Goal: Transaction & Acquisition: Purchase product/service

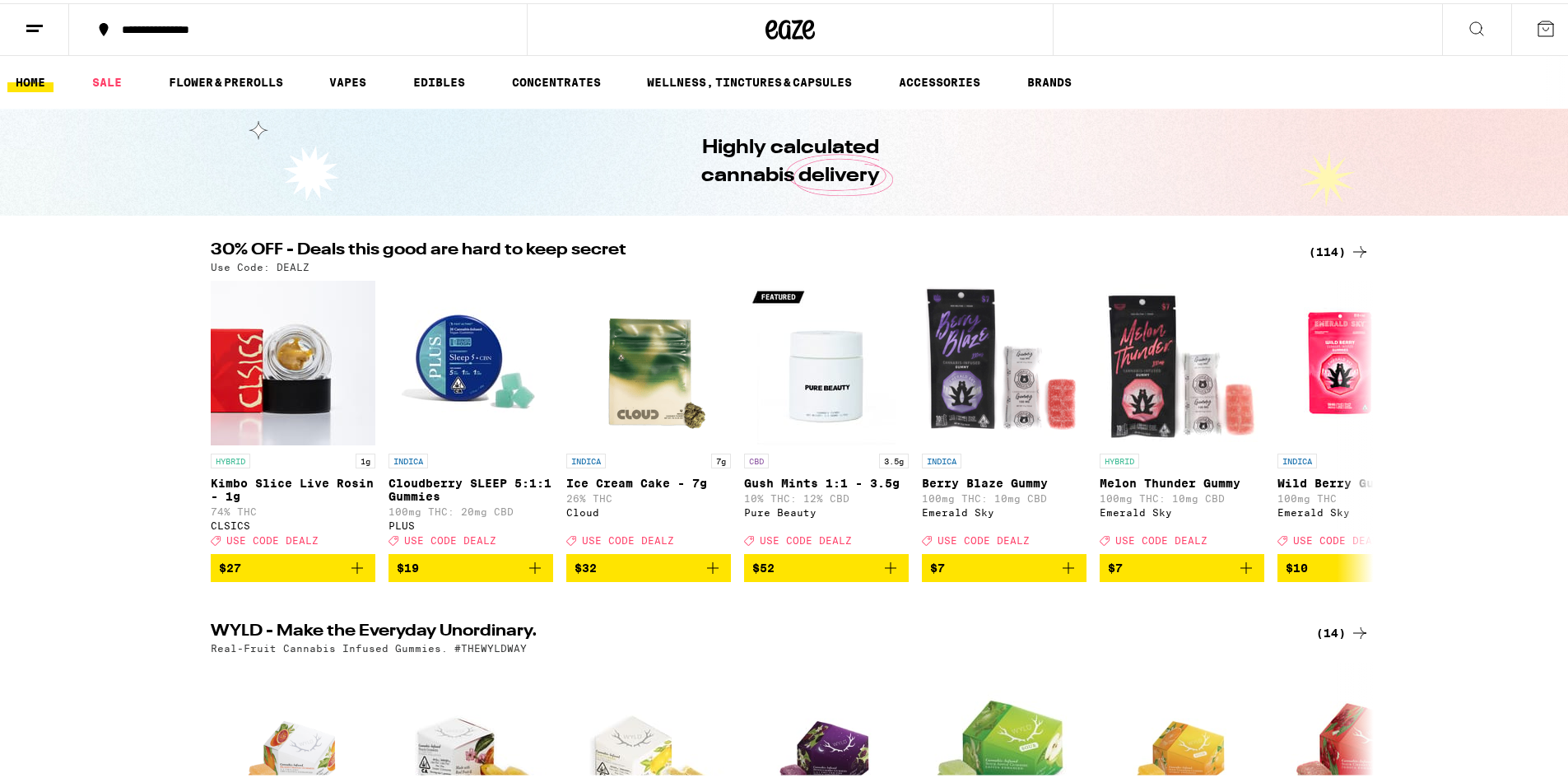
click at [1324, 241] on div "(114)" at bounding box center [1339, 248] width 61 height 19
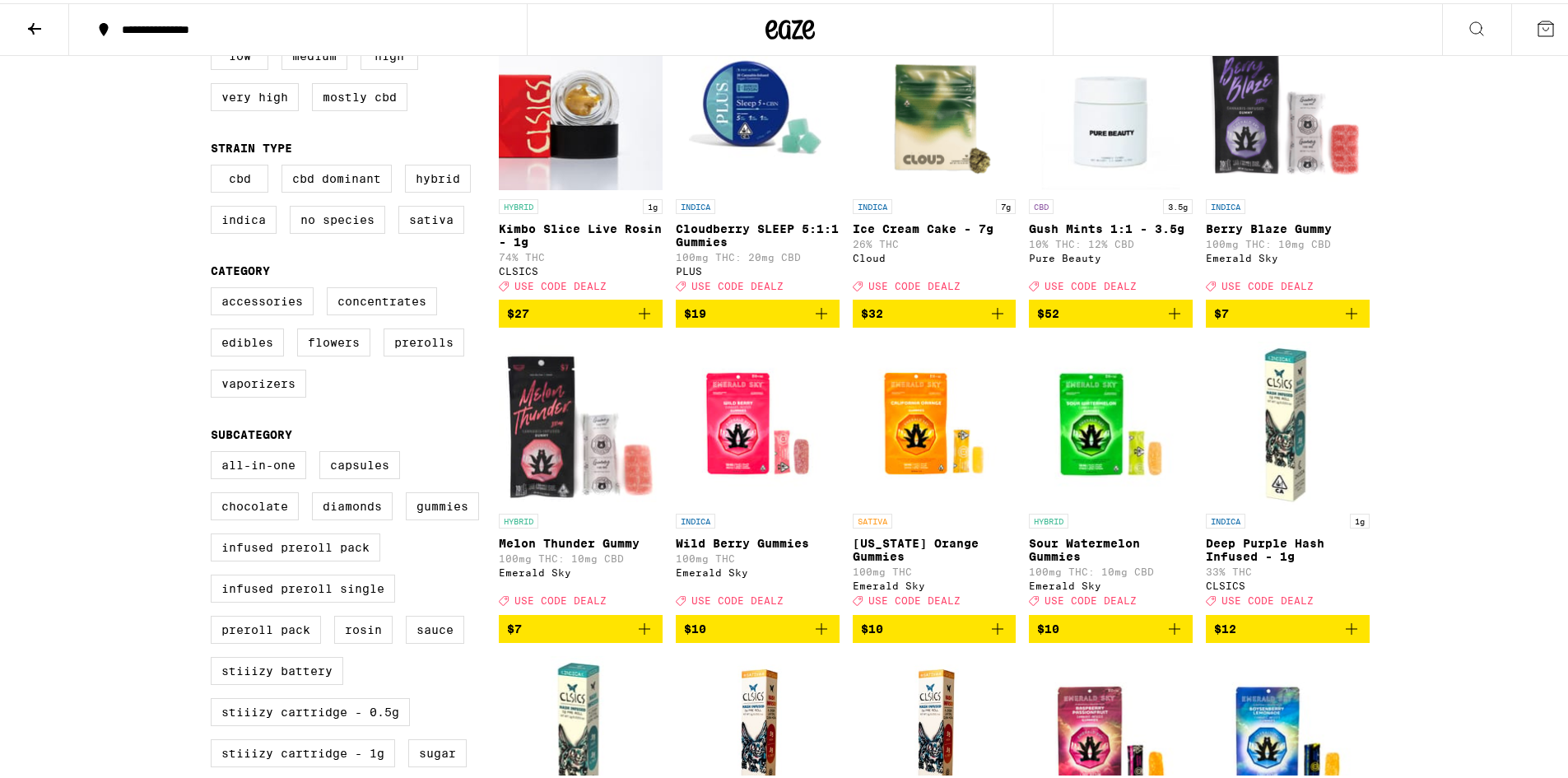
scroll to position [247, 0]
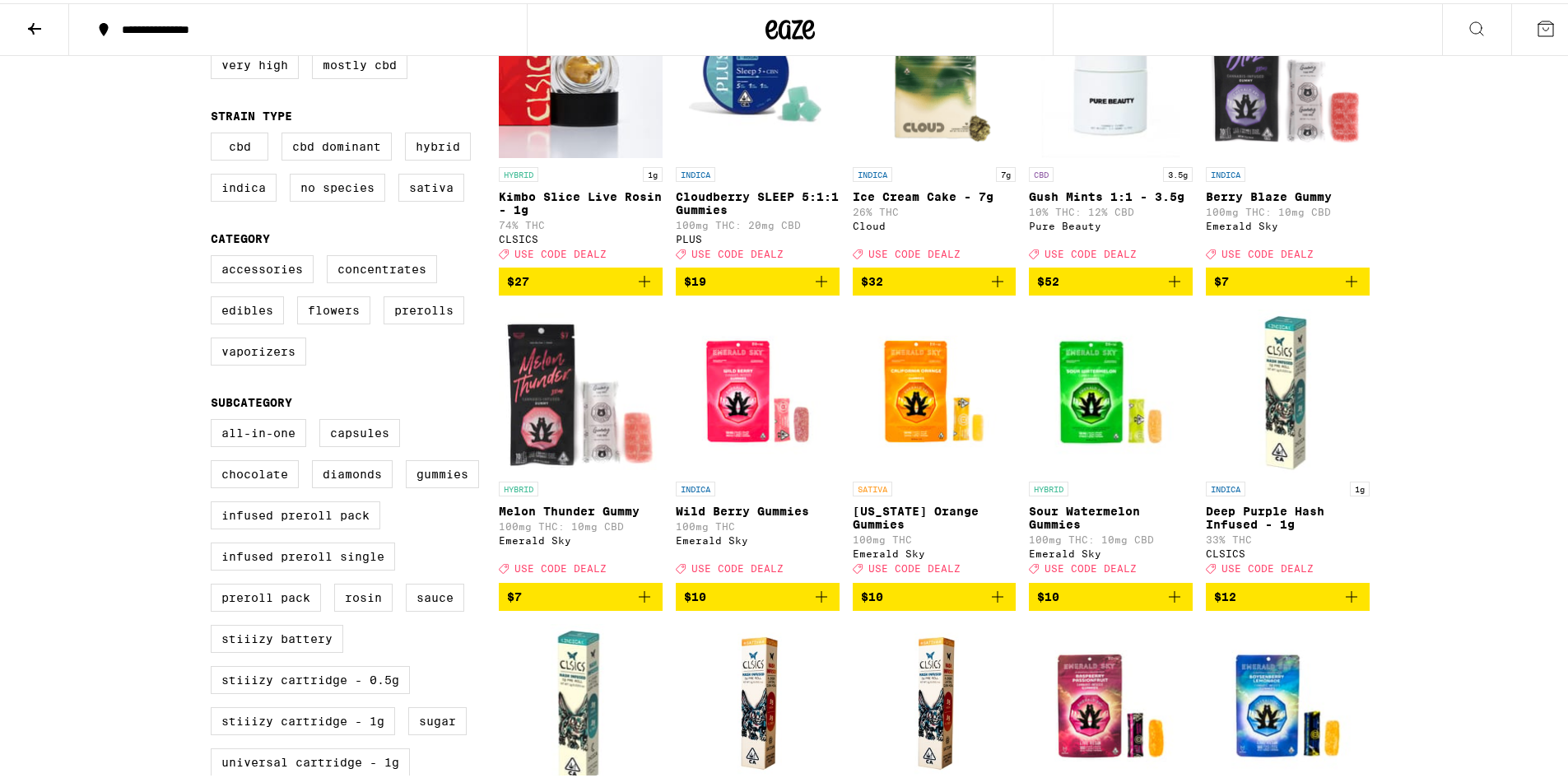
click at [811, 604] on icon "Add to bag" at bounding box center [820, 592] width 19 height 19
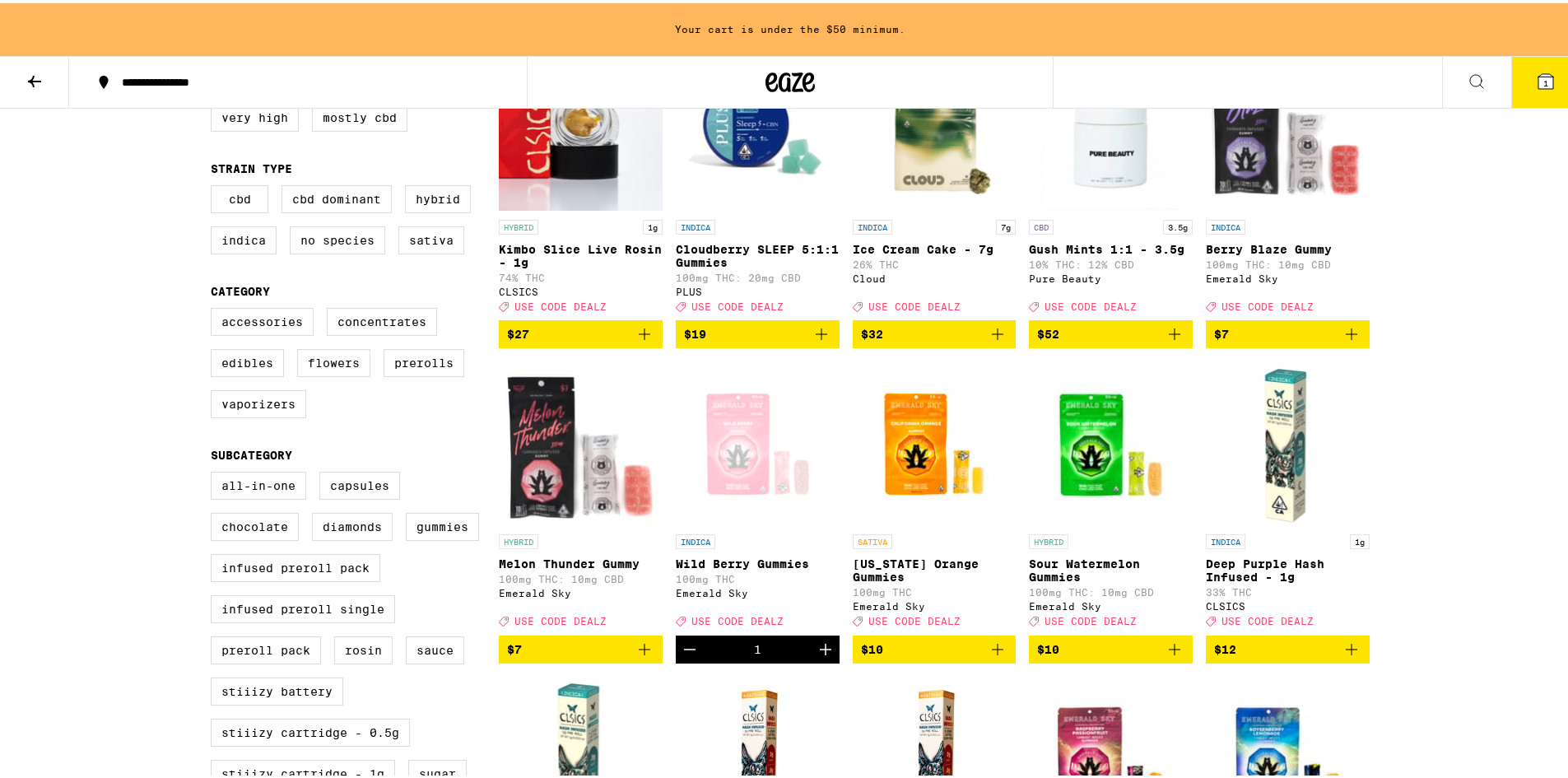
scroll to position [300, 0]
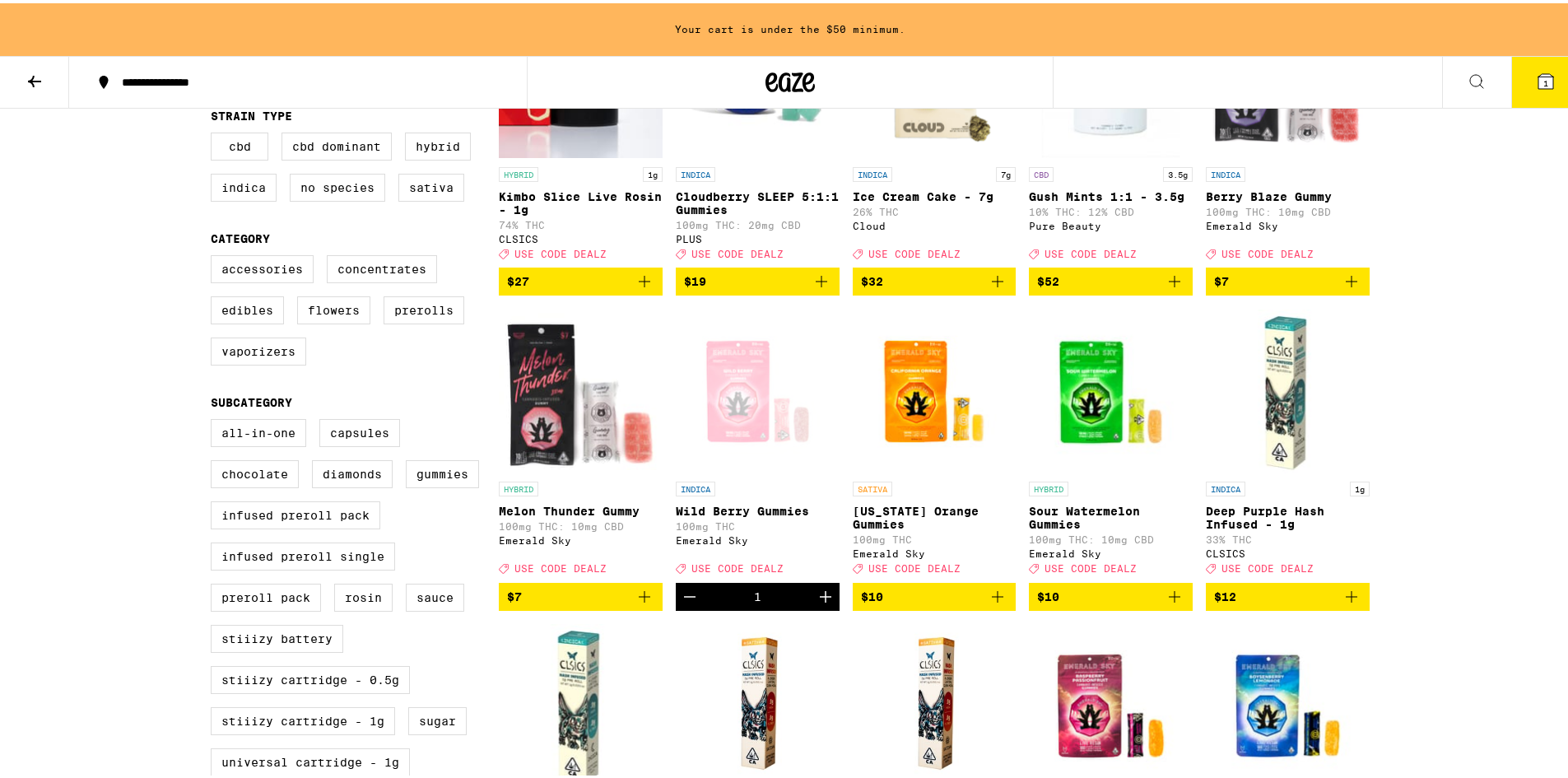
click at [816, 604] on icon "Increment" at bounding box center [825, 592] width 19 height 19
click at [1342, 288] on icon "Add to bag" at bounding box center [1351, 278] width 19 height 19
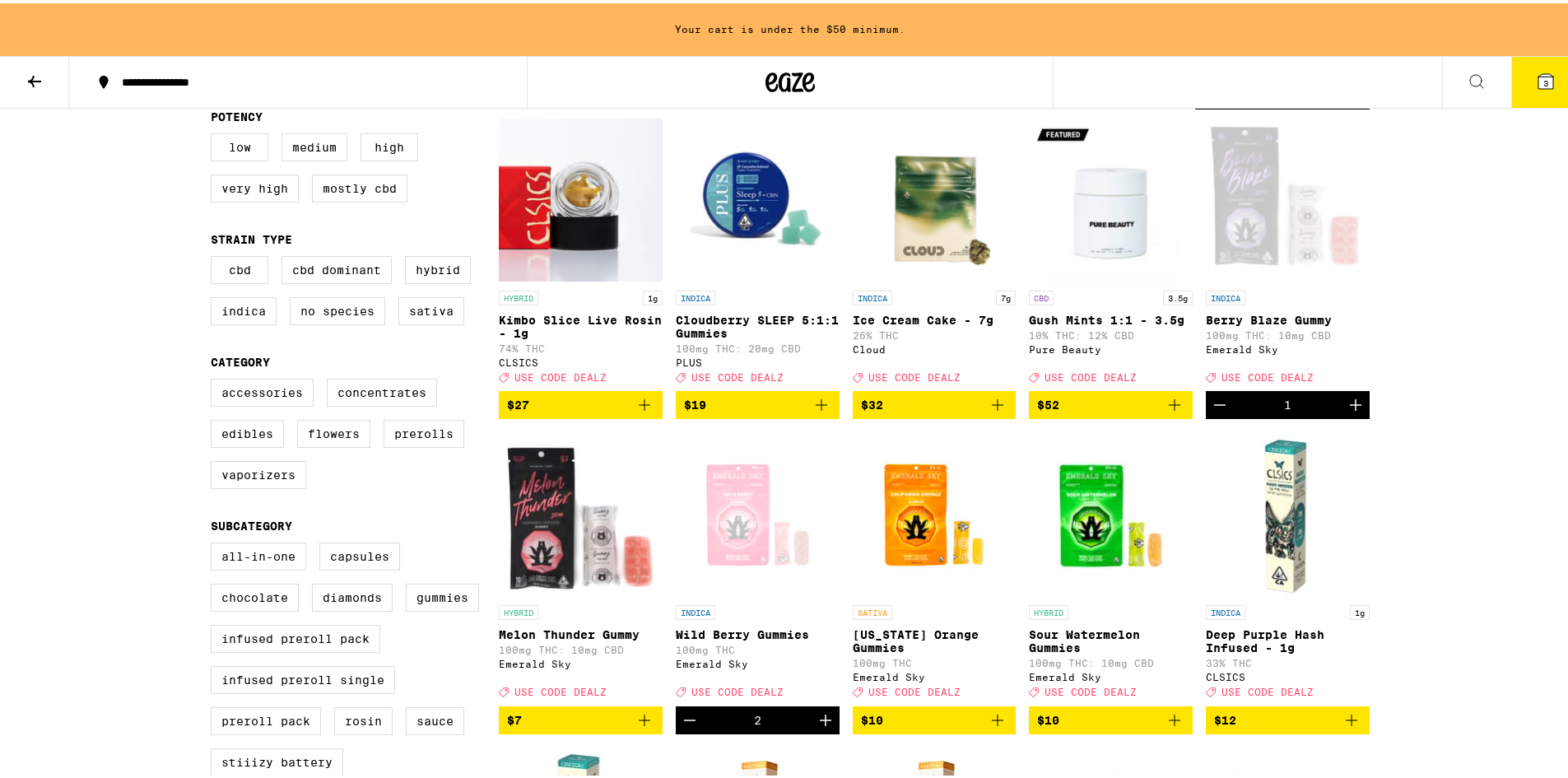
scroll to position [135, 0]
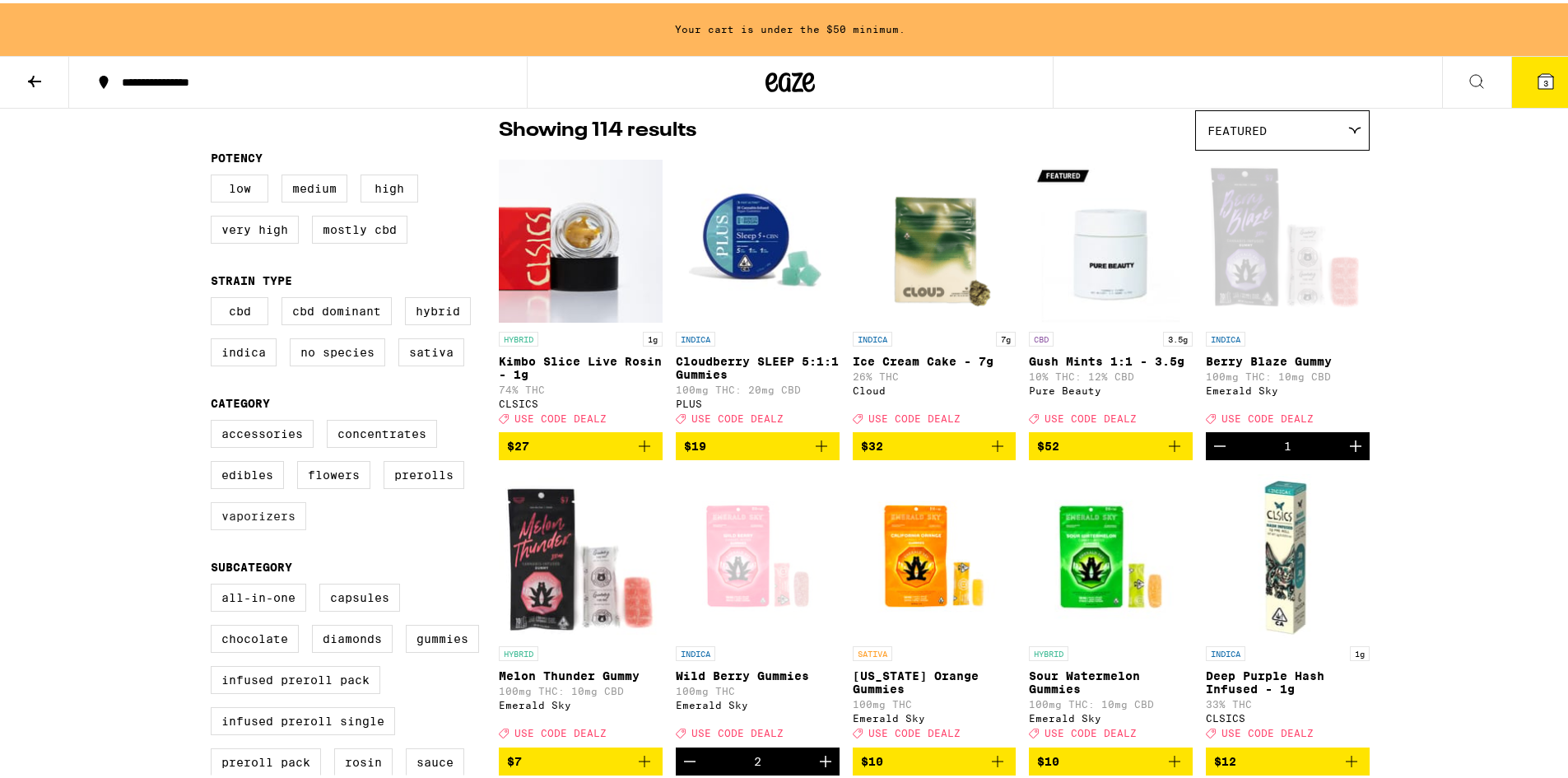
click at [259, 527] on label "Vaporizers" at bounding box center [257, 512] width 95 height 28
click at [215, 420] on input "Vaporizers" at bounding box center [214, 419] width 1 height 1
checkbox input "true"
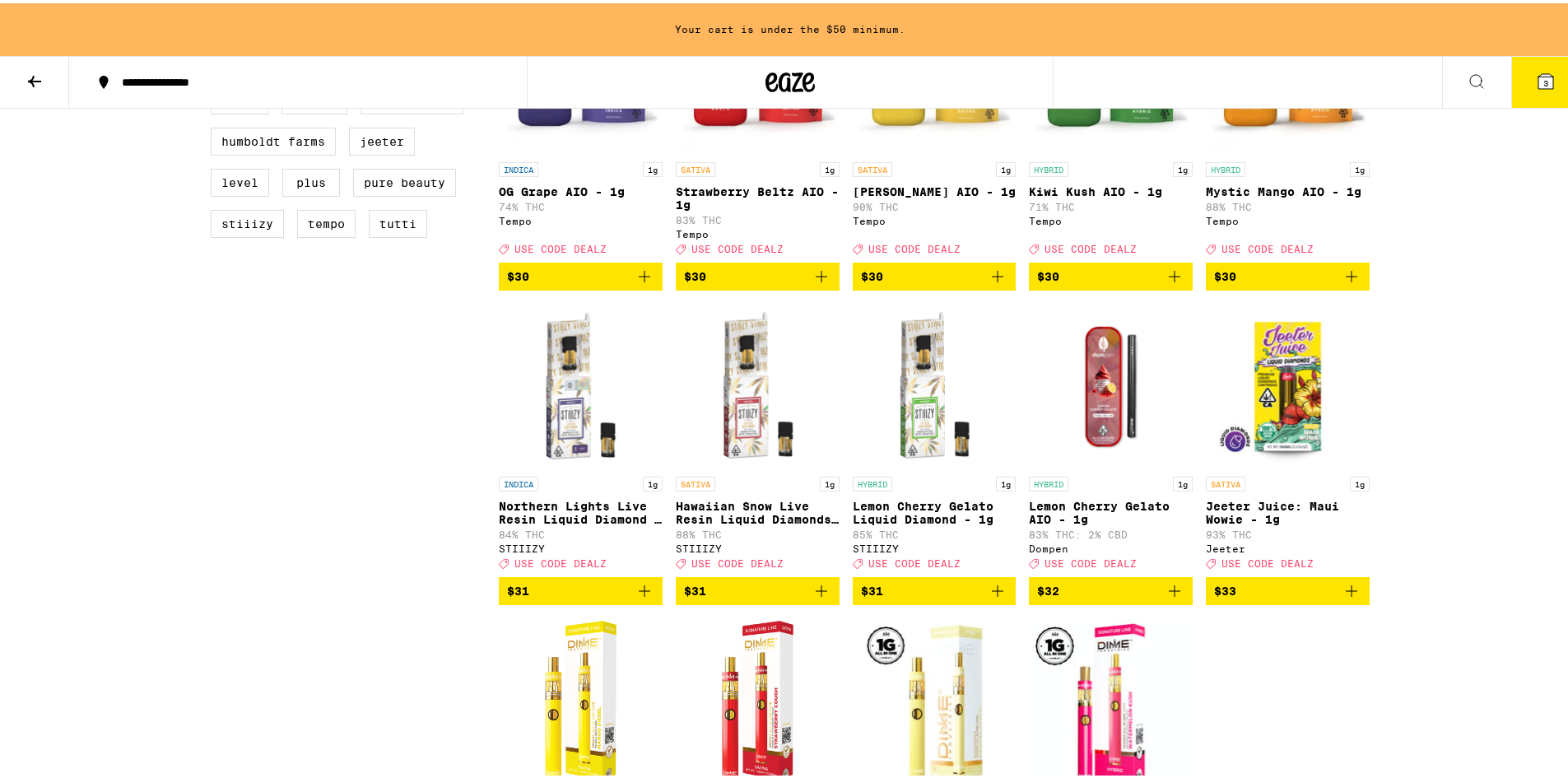
scroll to position [1287, 0]
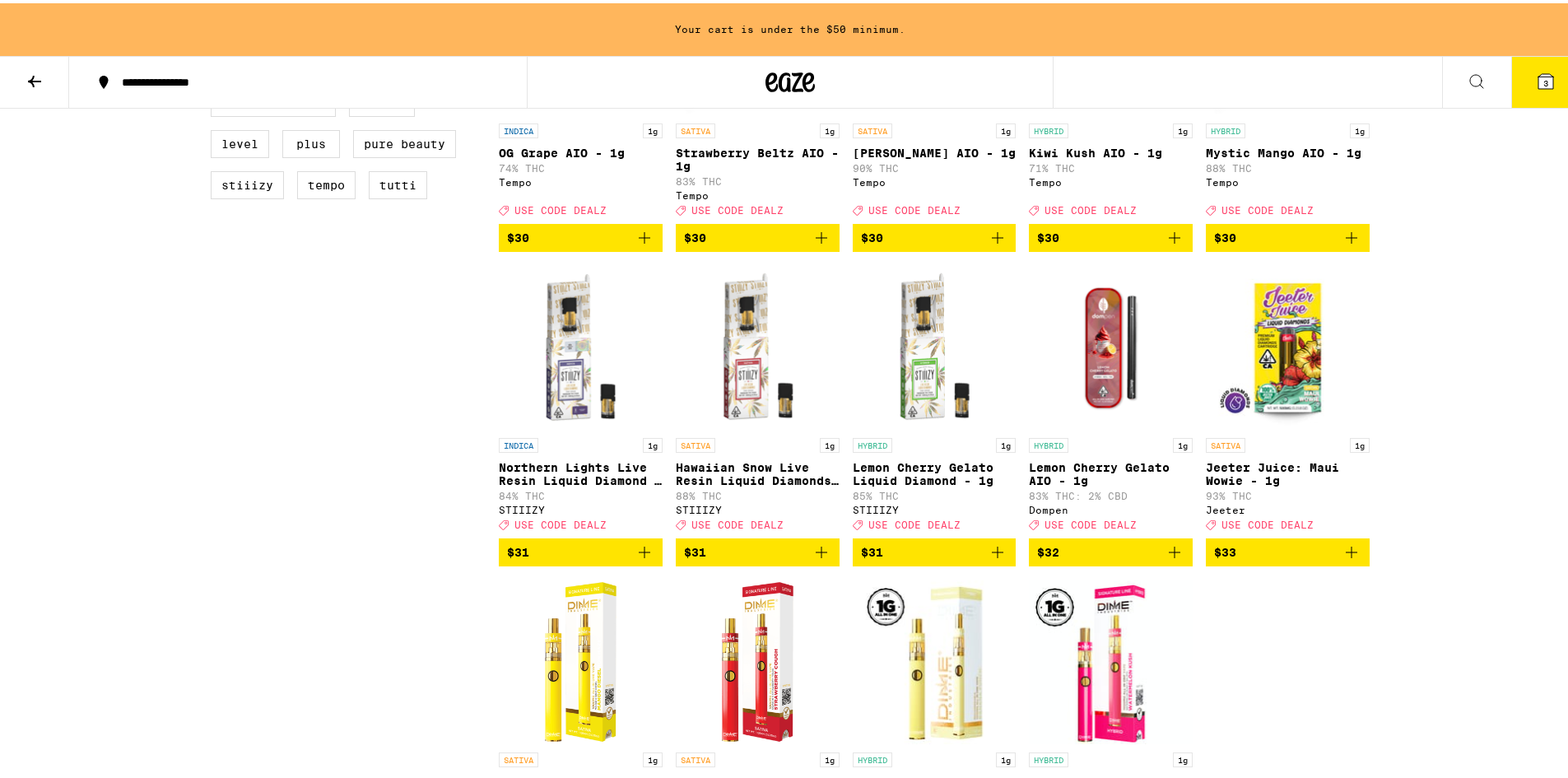
click at [635, 559] on icon "Add to bag" at bounding box center [644, 548] width 19 height 19
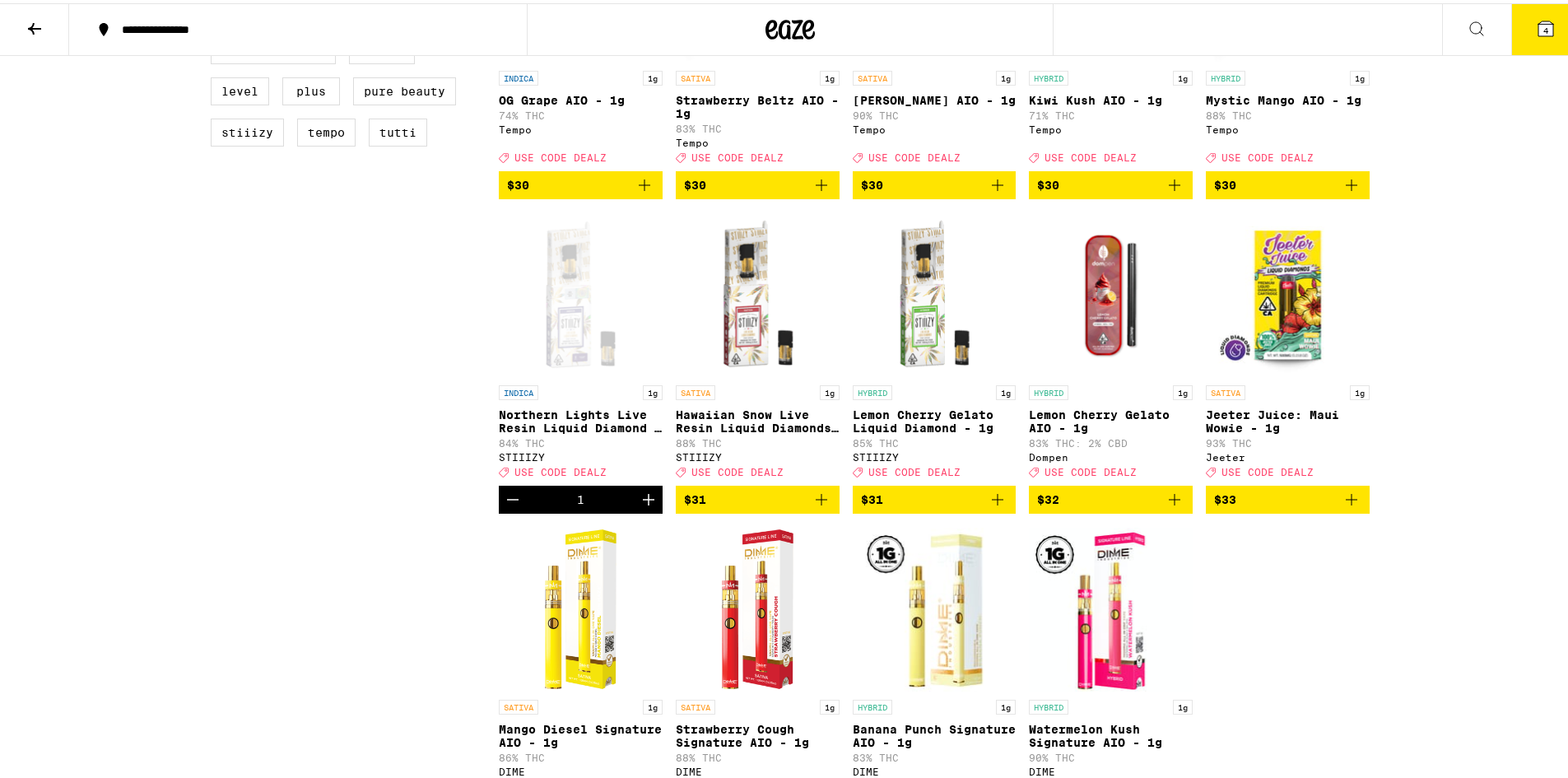
scroll to position [1235, 0]
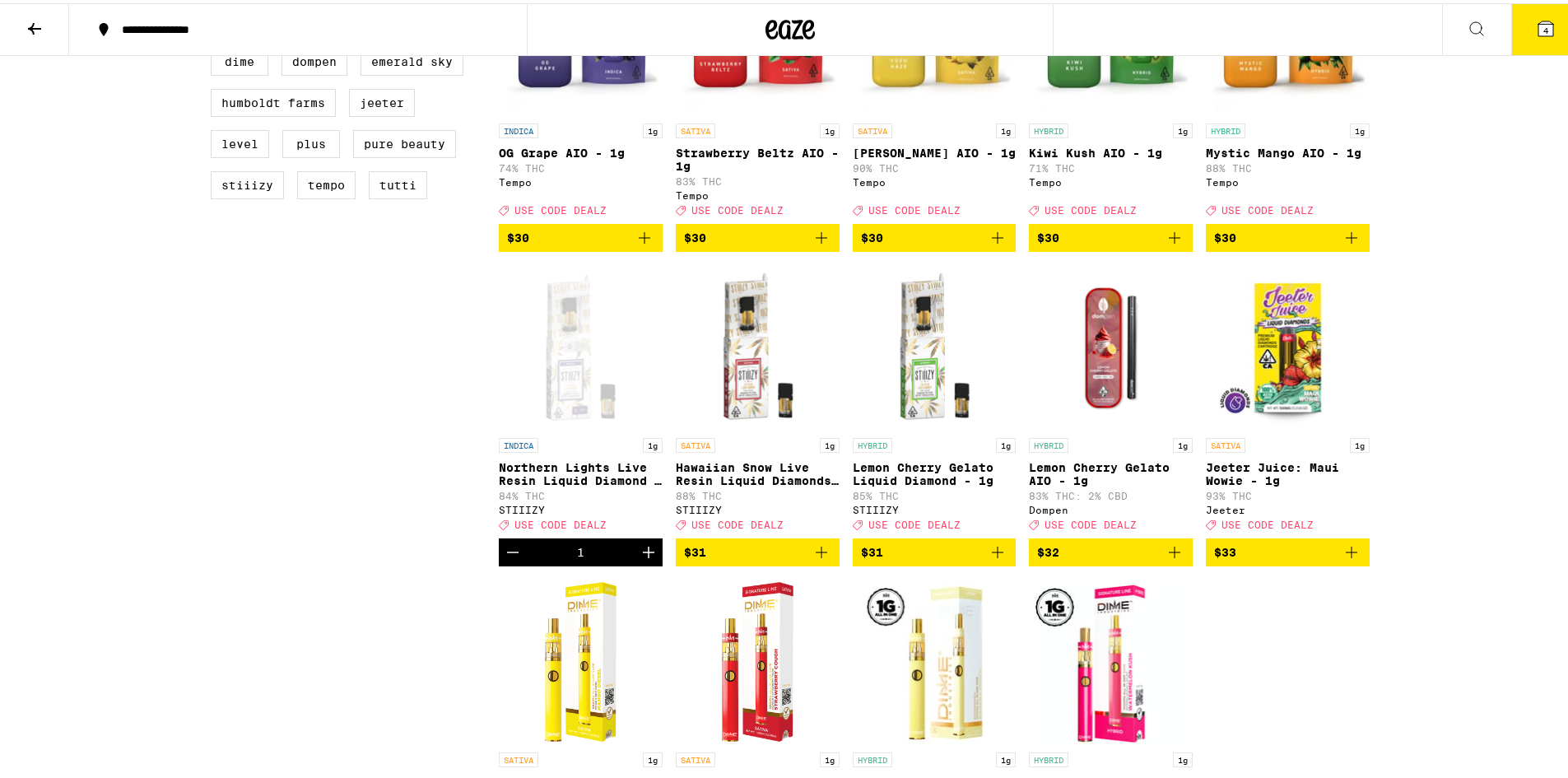
click at [811, 559] on icon "Add to bag" at bounding box center [820, 548] width 19 height 19
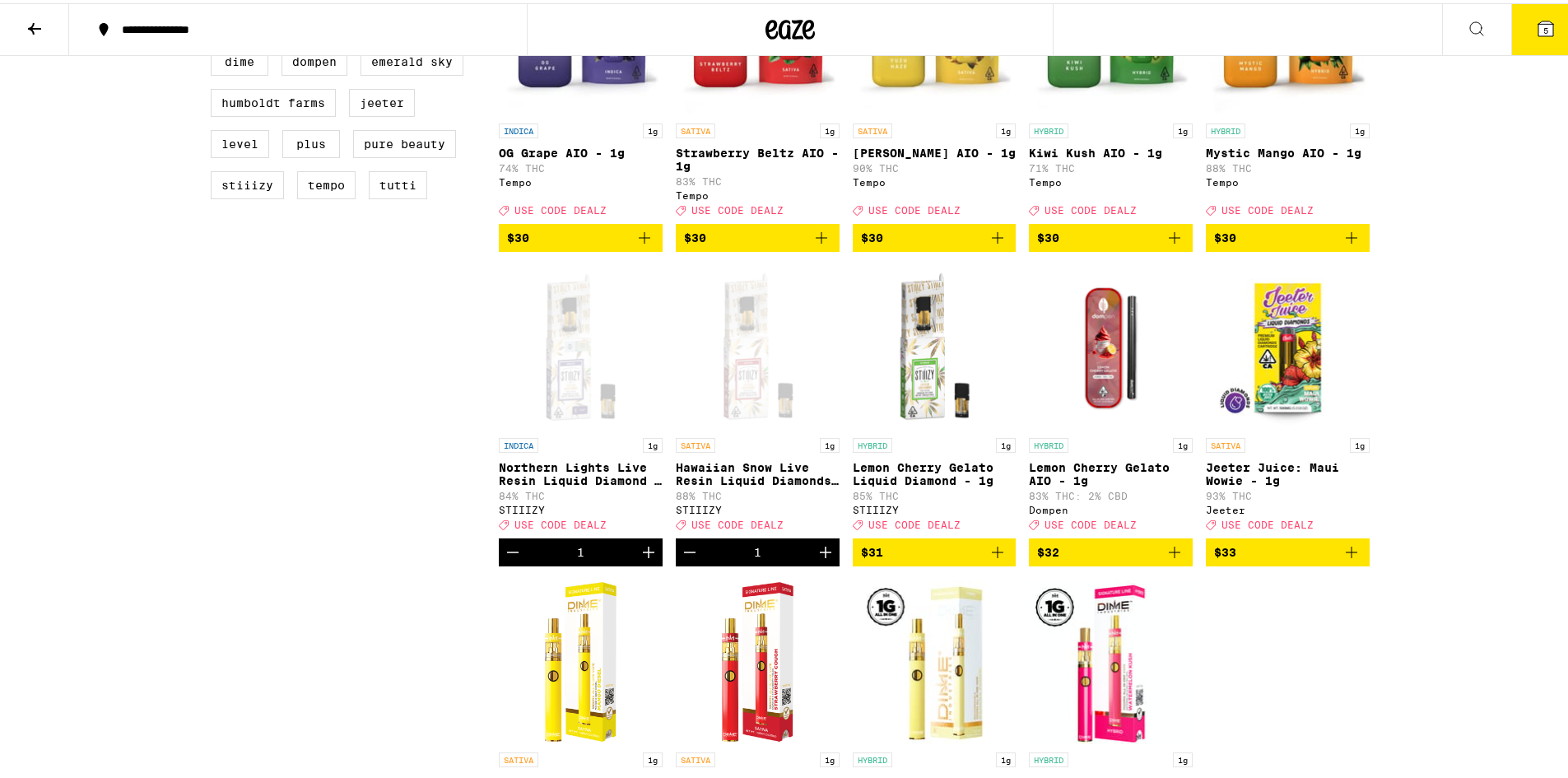
click at [975, 559] on span "$31" at bounding box center [935, 548] width 148 height 19
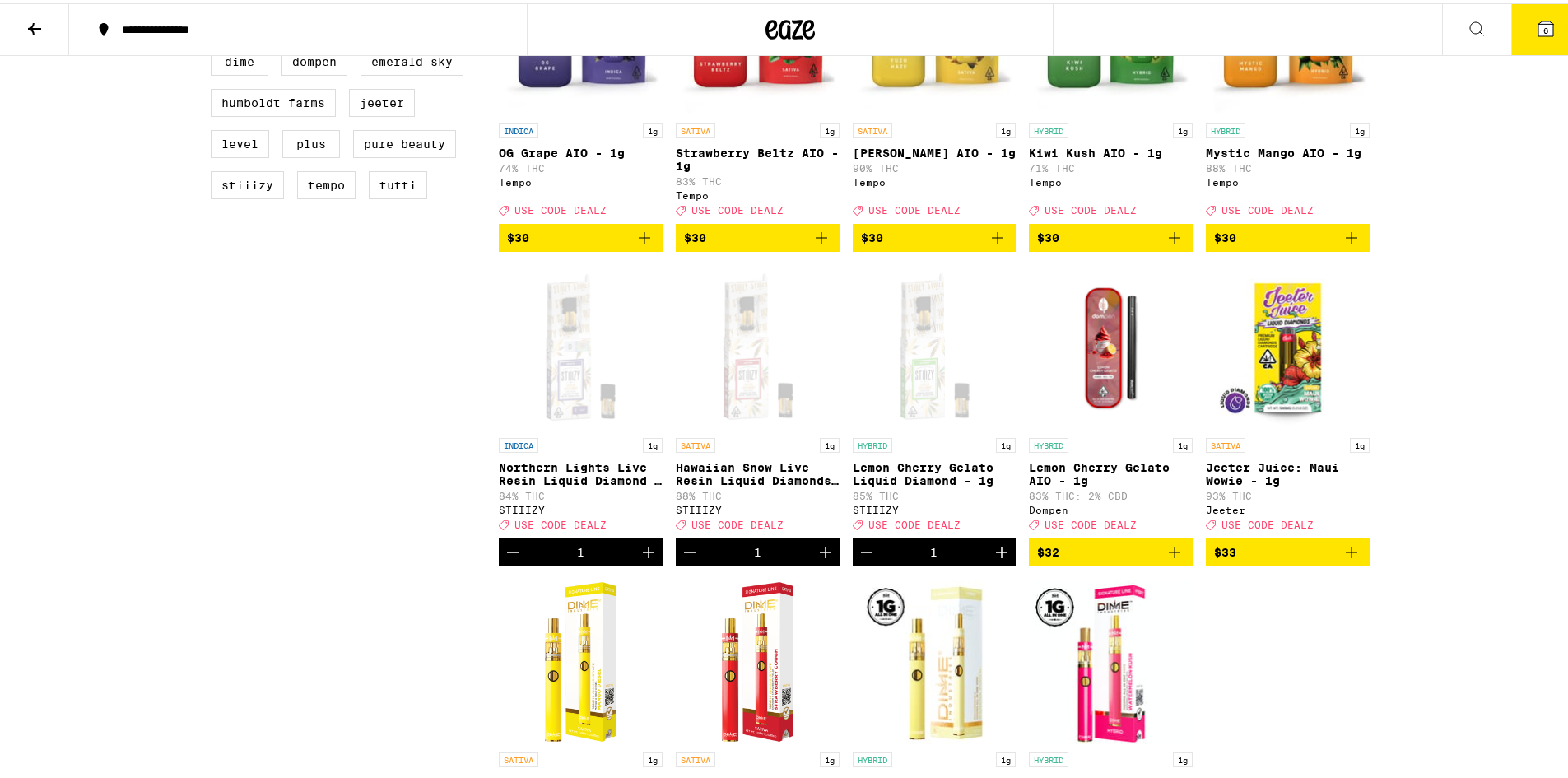
click at [803, 563] on div "1" at bounding box center [757, 549] width 163 height 28
click at [680, 559] on icon "Decrement" at bounding box center [689, 548] width 19 height 19
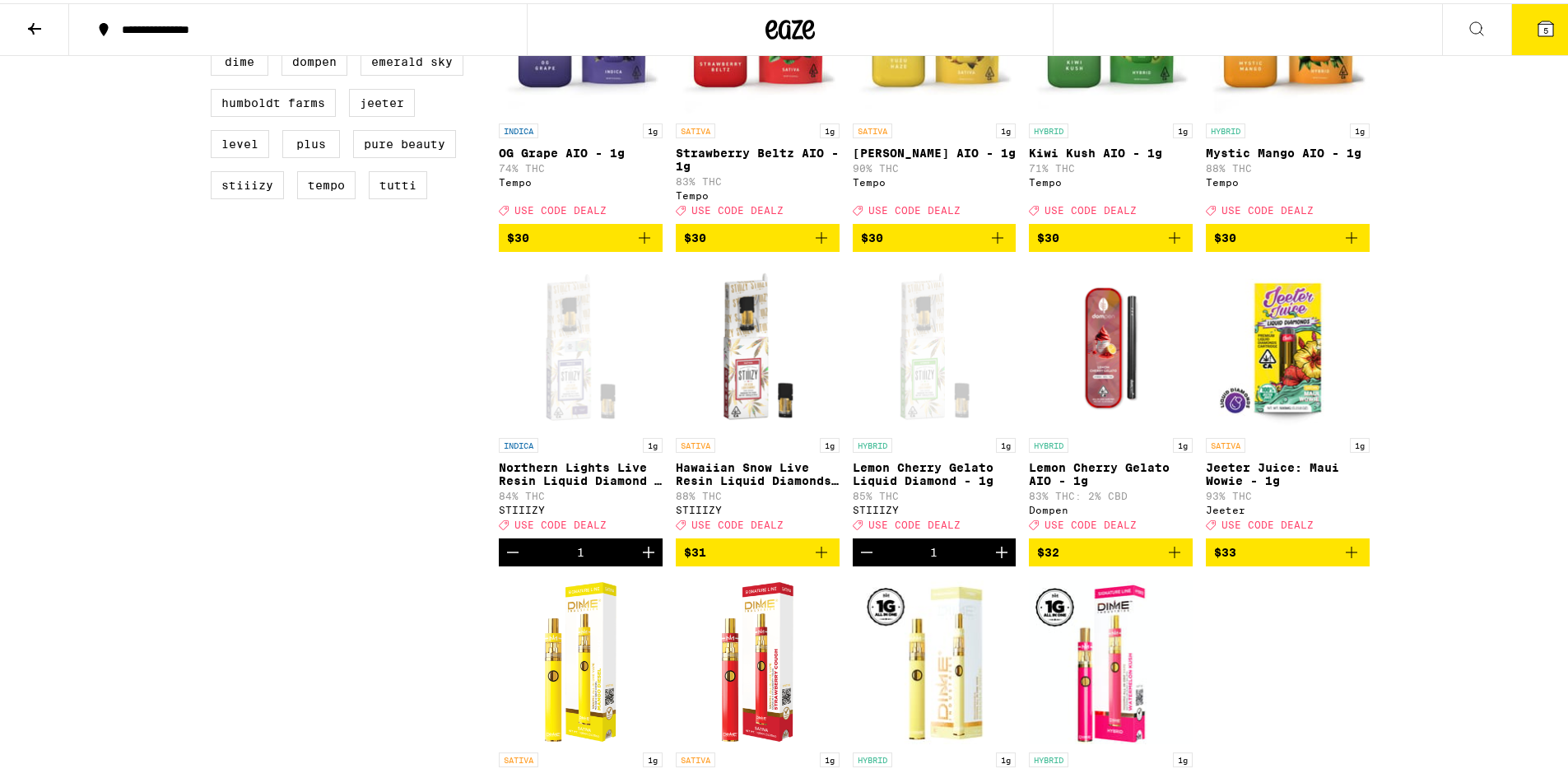
click at [816, 559] on icon "Add to bag" at bounding box center [820, 548] width 19 height 19
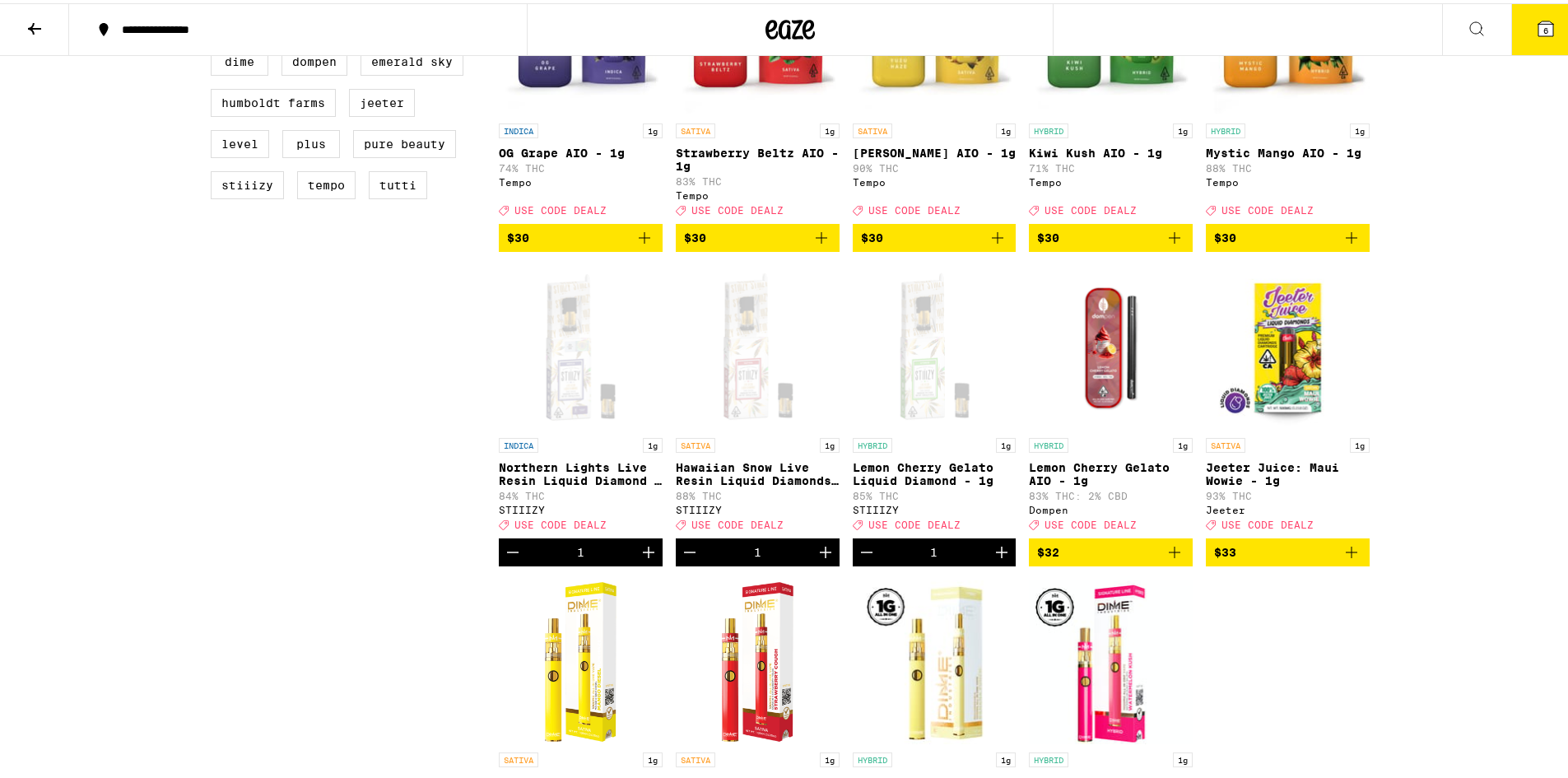
click at [1524, 38] on button "6" at bounding box center [1545, 26] width 69 height 51
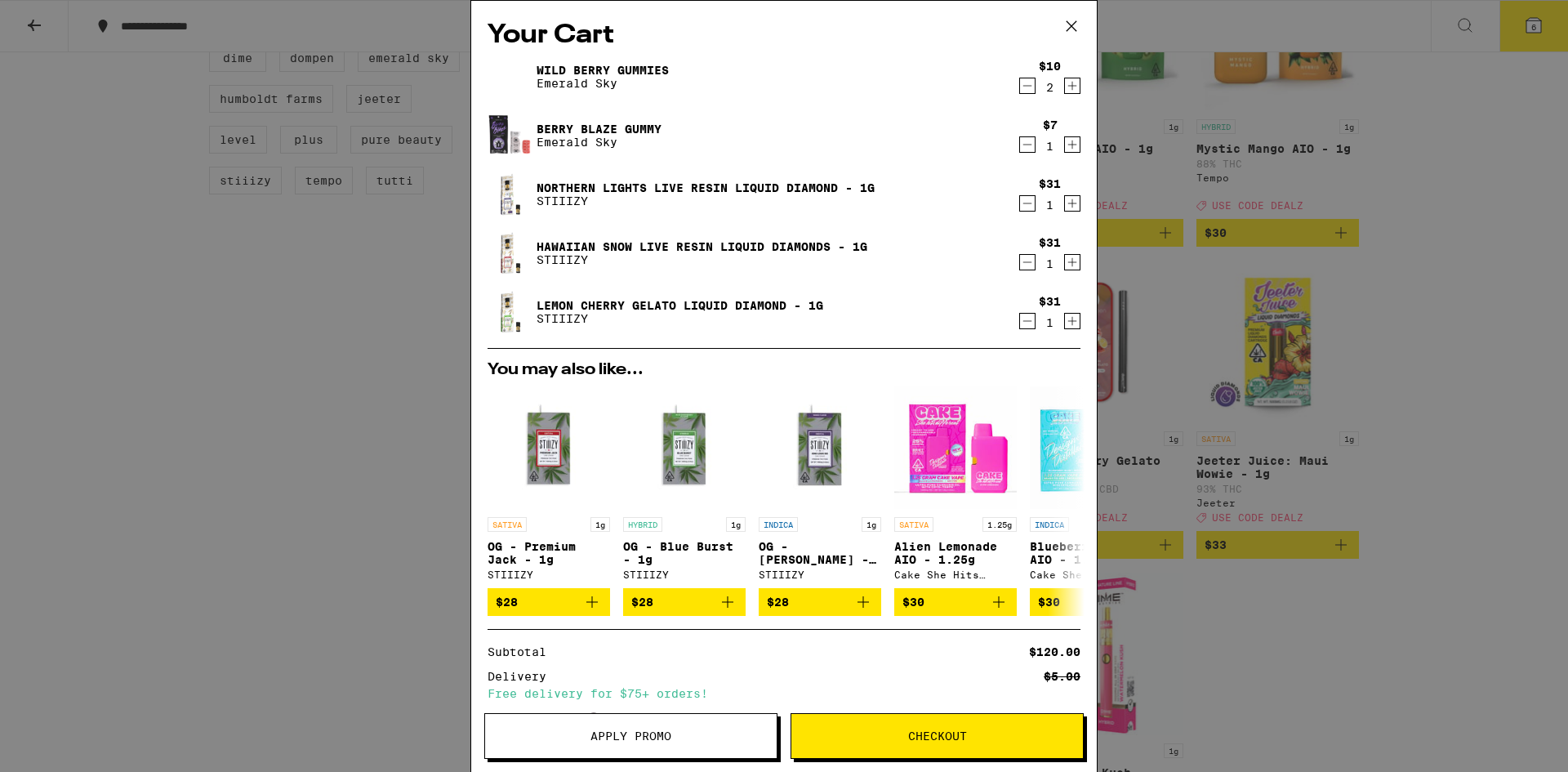
click at [720, 728] on button "Apply Promo" at bounding box center [631, 736] width 293 height 46
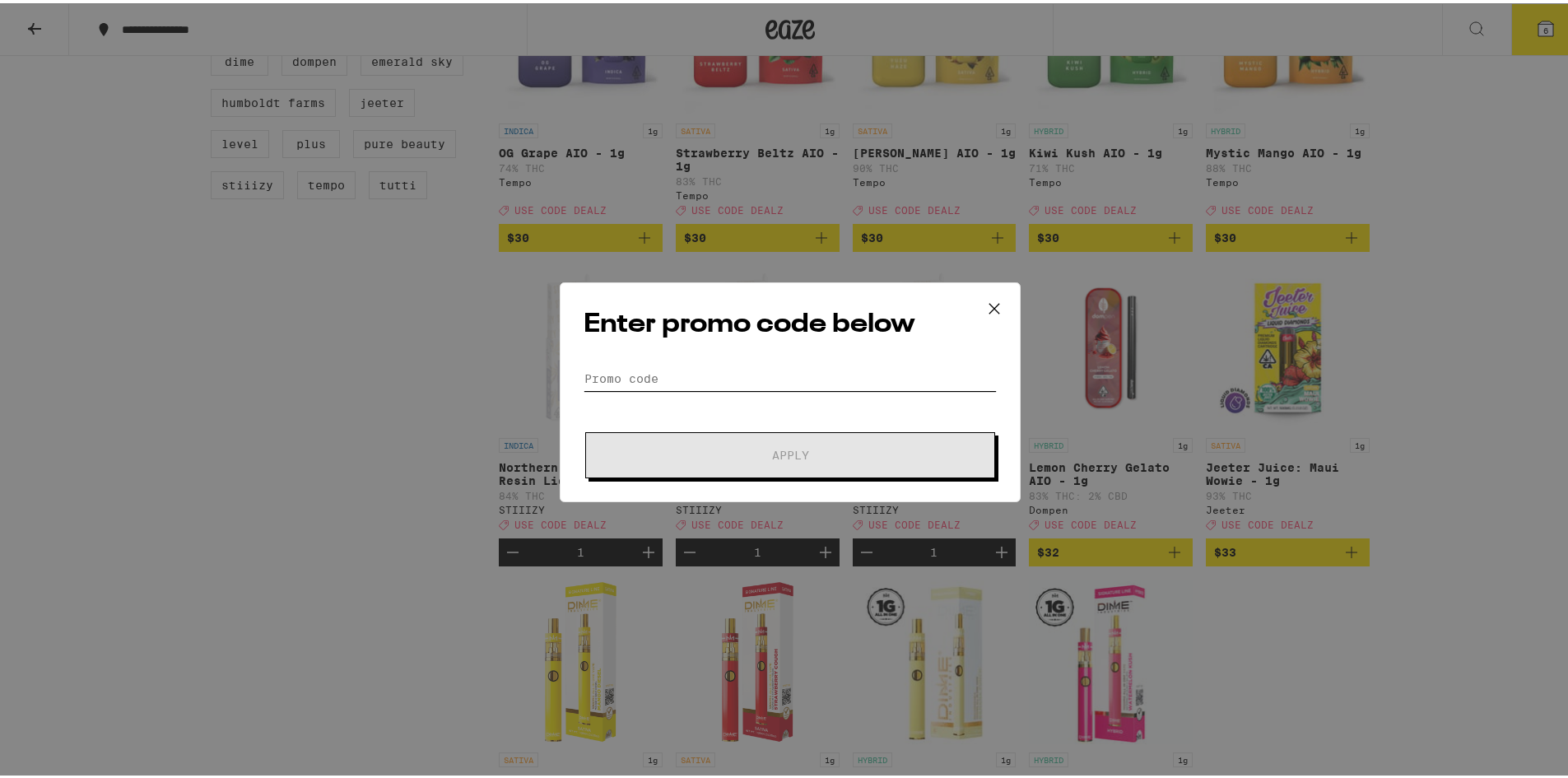
click at [772, 372] on input "Promo Code" at bounding box center [790, 375] width 413 height 25
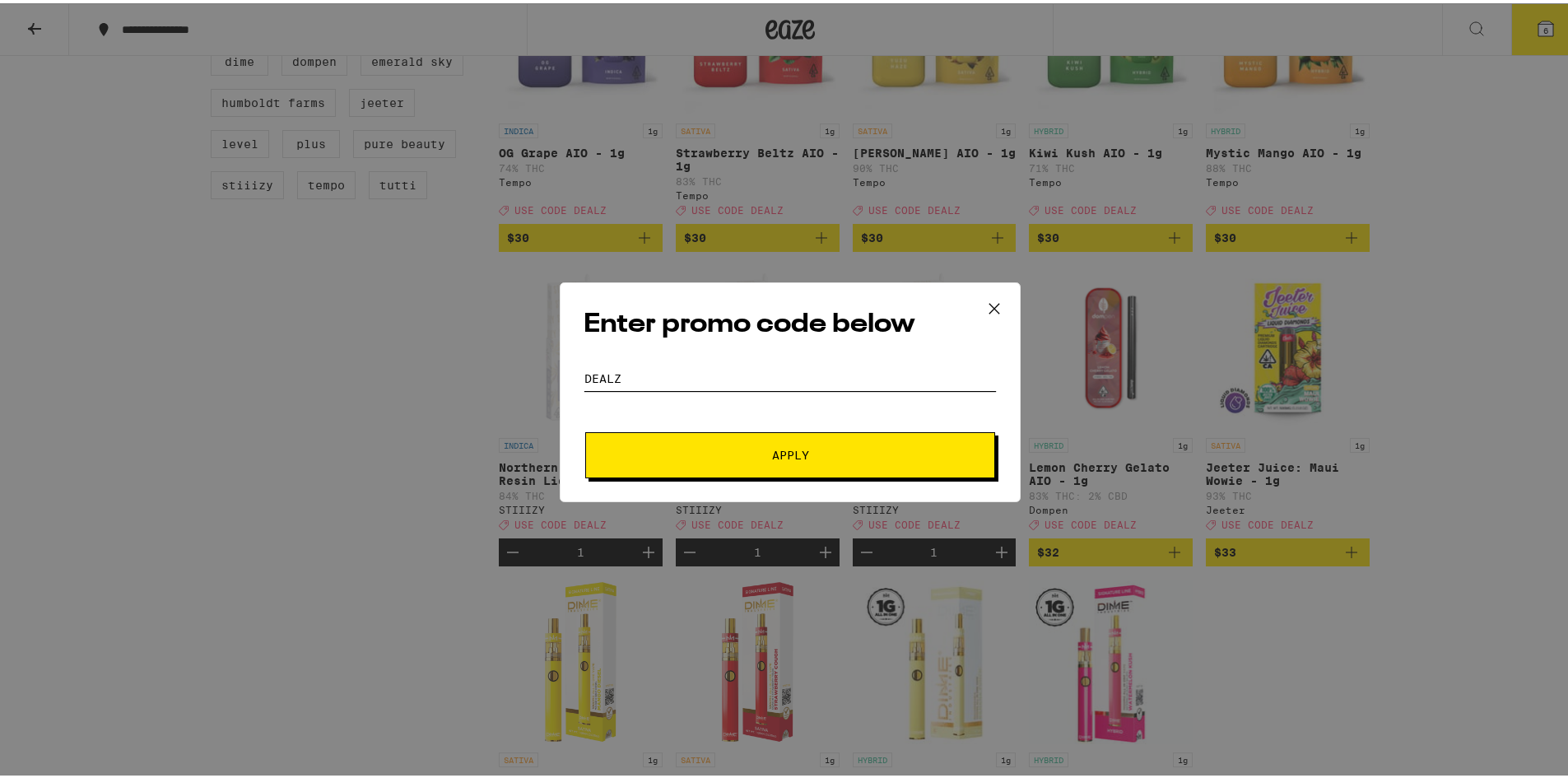
type input "DEALZ"
click at [779, 449] on span "Apply" at bounding box center [790, 451] width 37 height 11
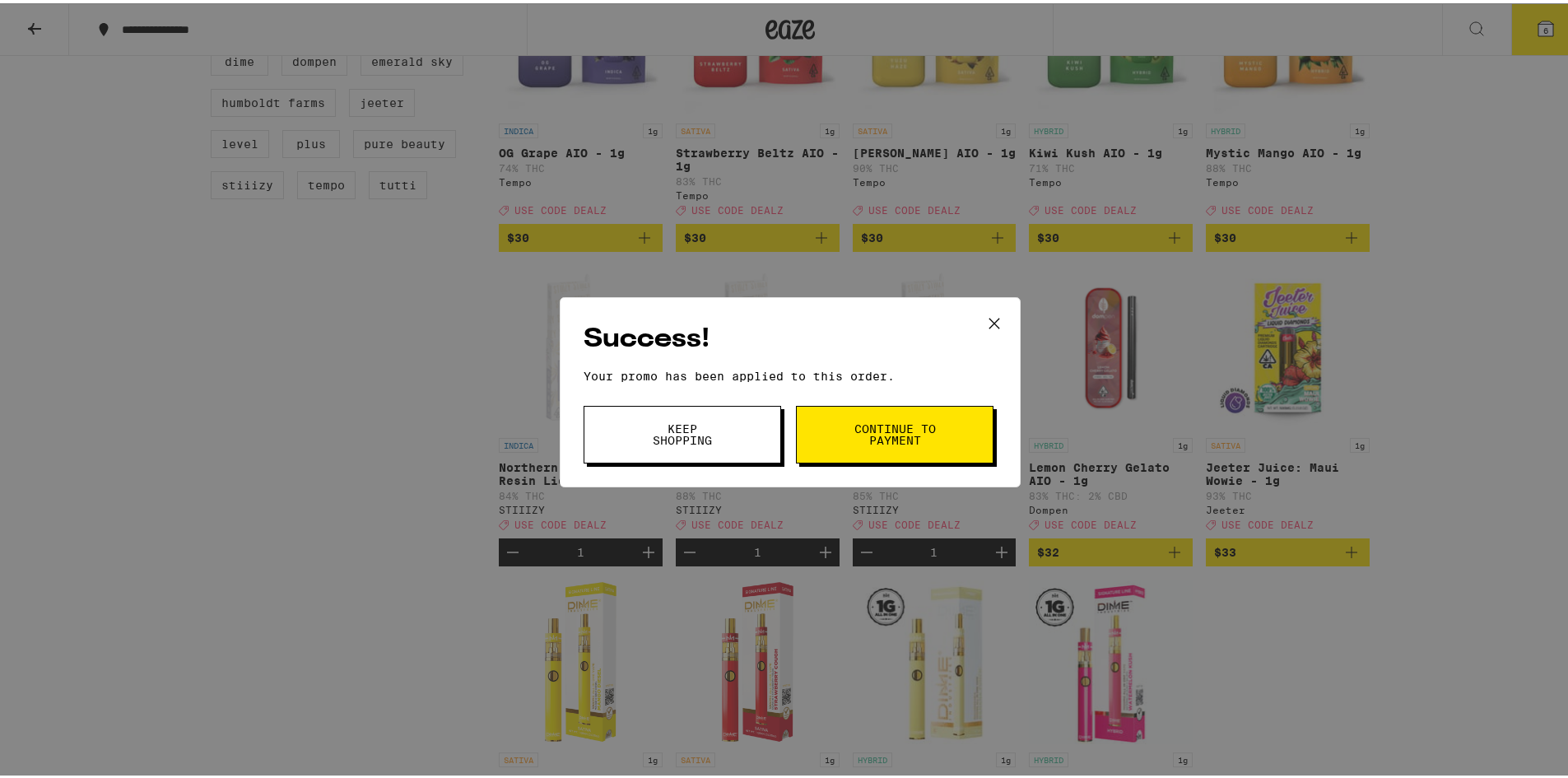
click at [831, 438] on button "Continue to payment" at bounding box center [894, 431] width 197 height 57
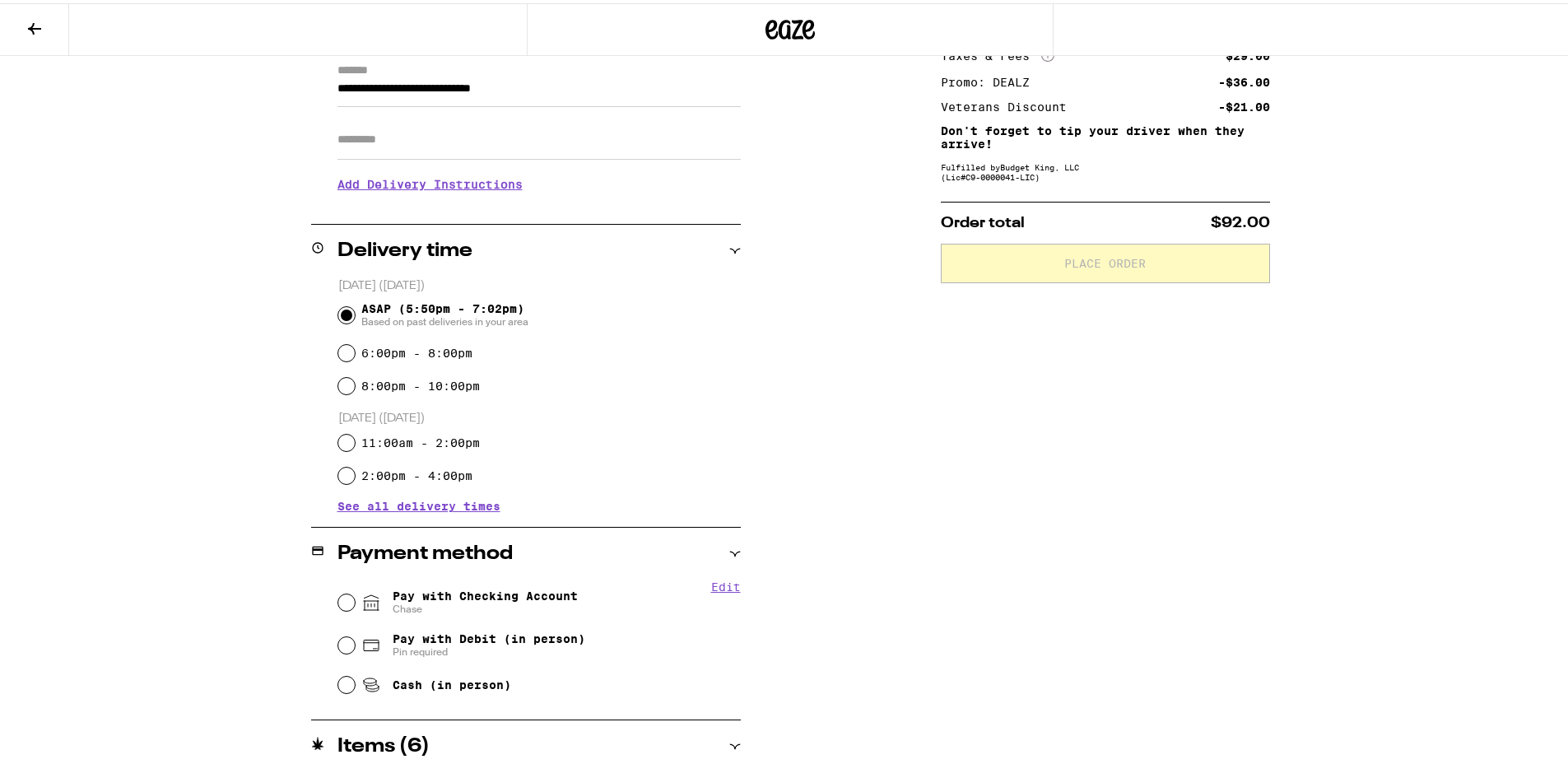
scroll to position [247, 0]
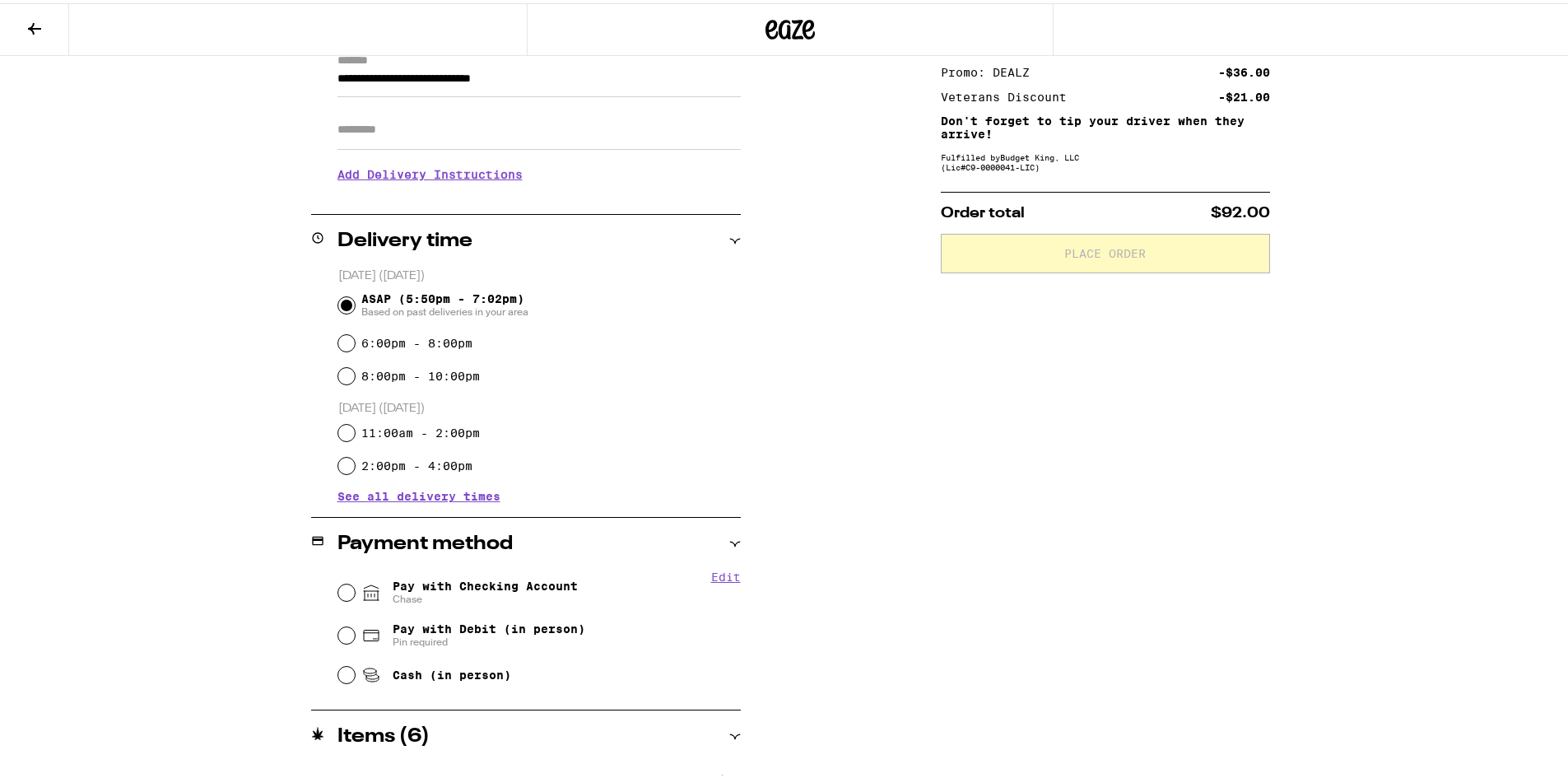
click at [567, 576] on span "Pay with Checking Account Chase" at bounding box center [485, 589] width 186 height 27
click at [354, 581] on input "Pay with Checking Account Chase" at bounding box center [347, 590] width 17 height 17
radio input "true"
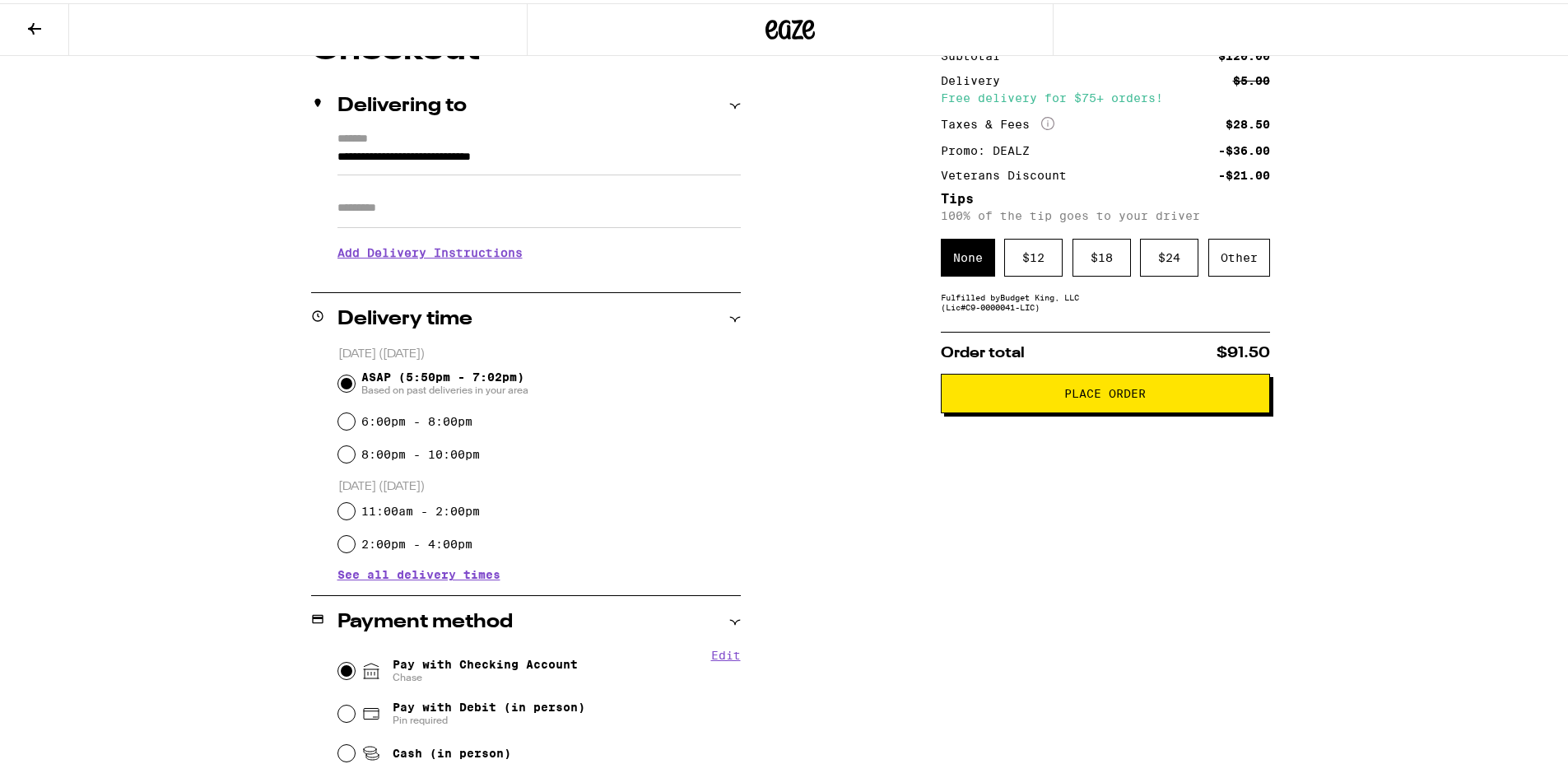
scroll to position [164, 0]
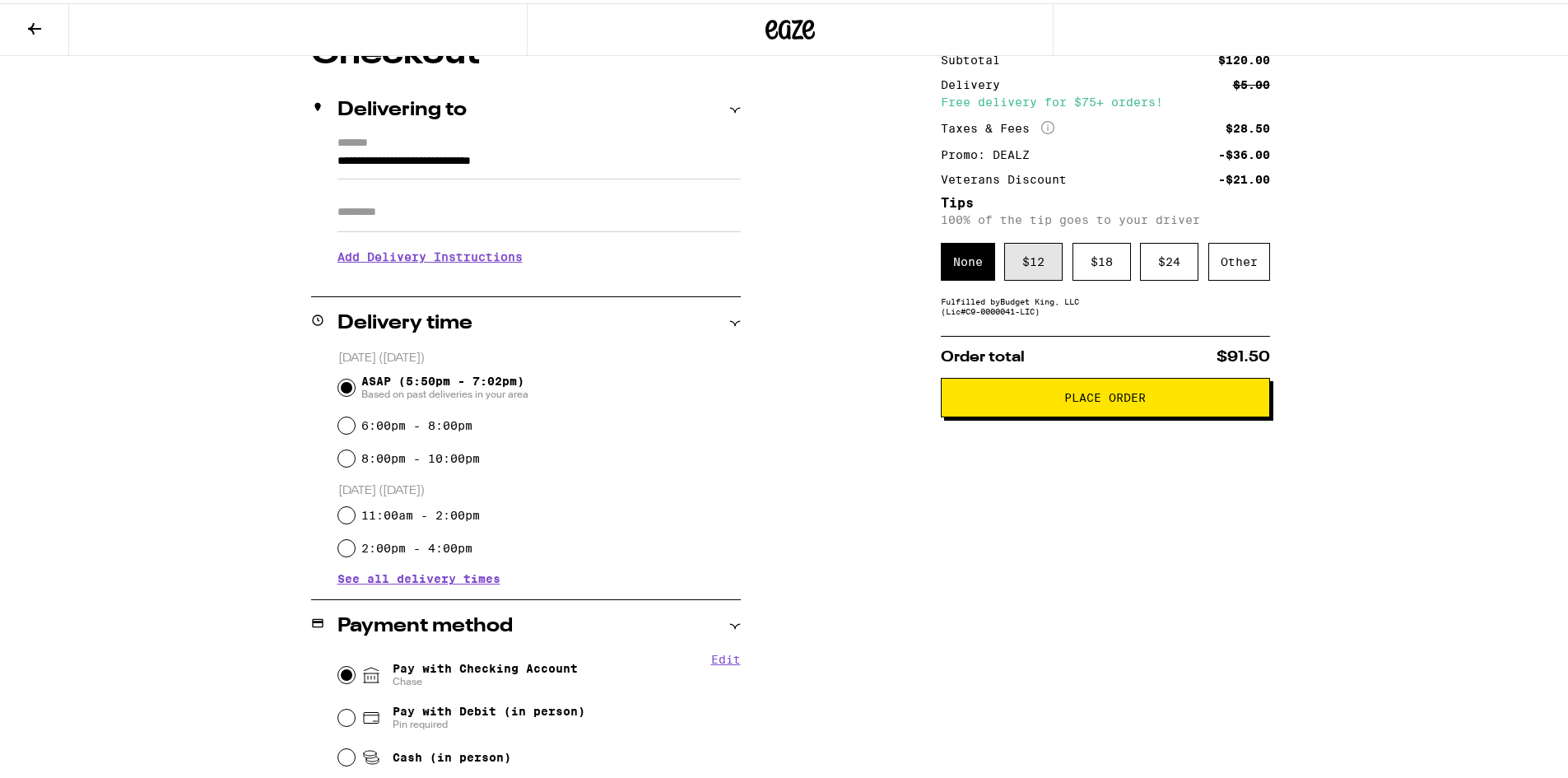
click at [1030, 270] on div "$ 12" at bounding box center [1033, 258] width 58 height 38
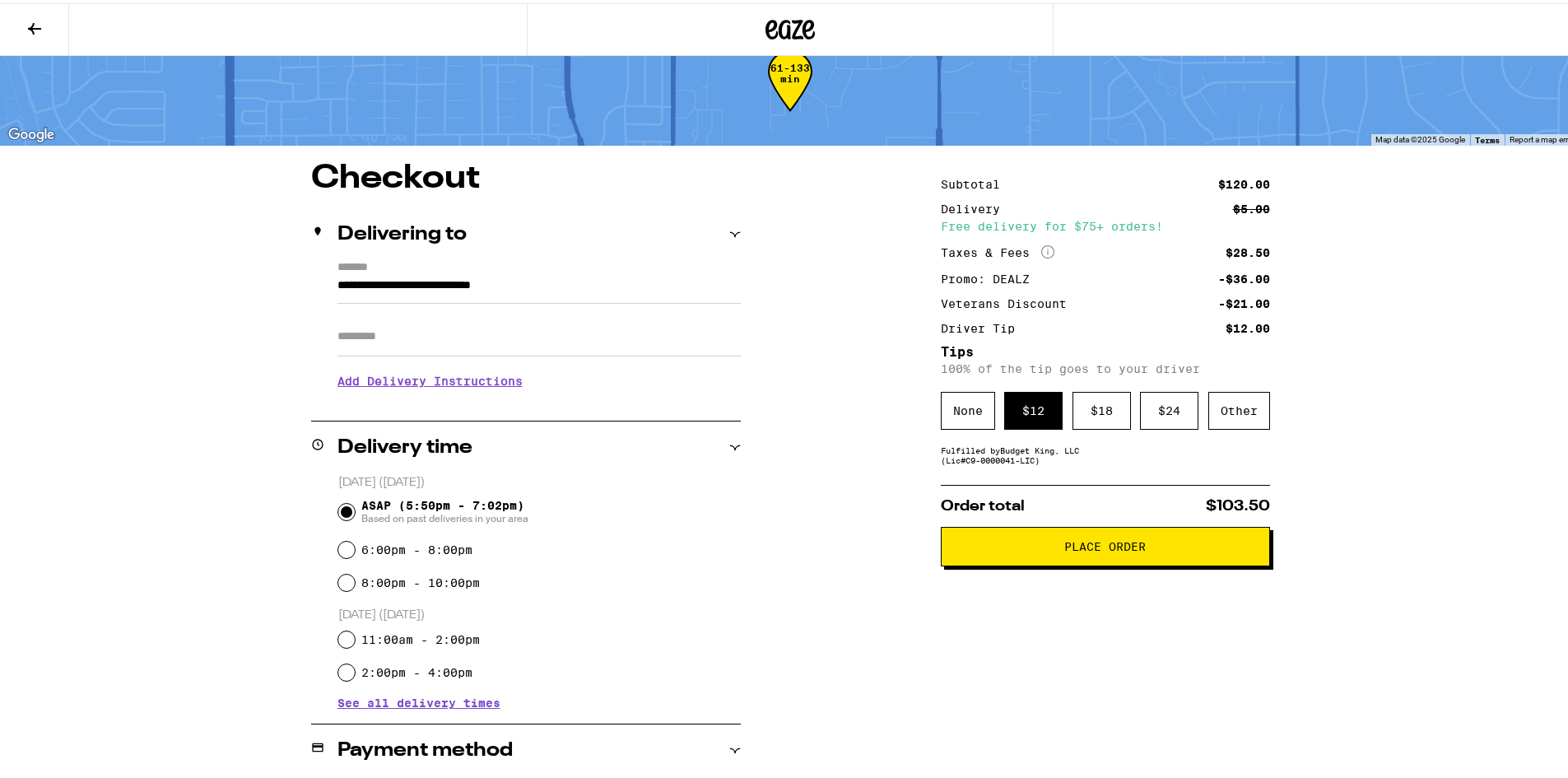
scroll to position [0, 0]
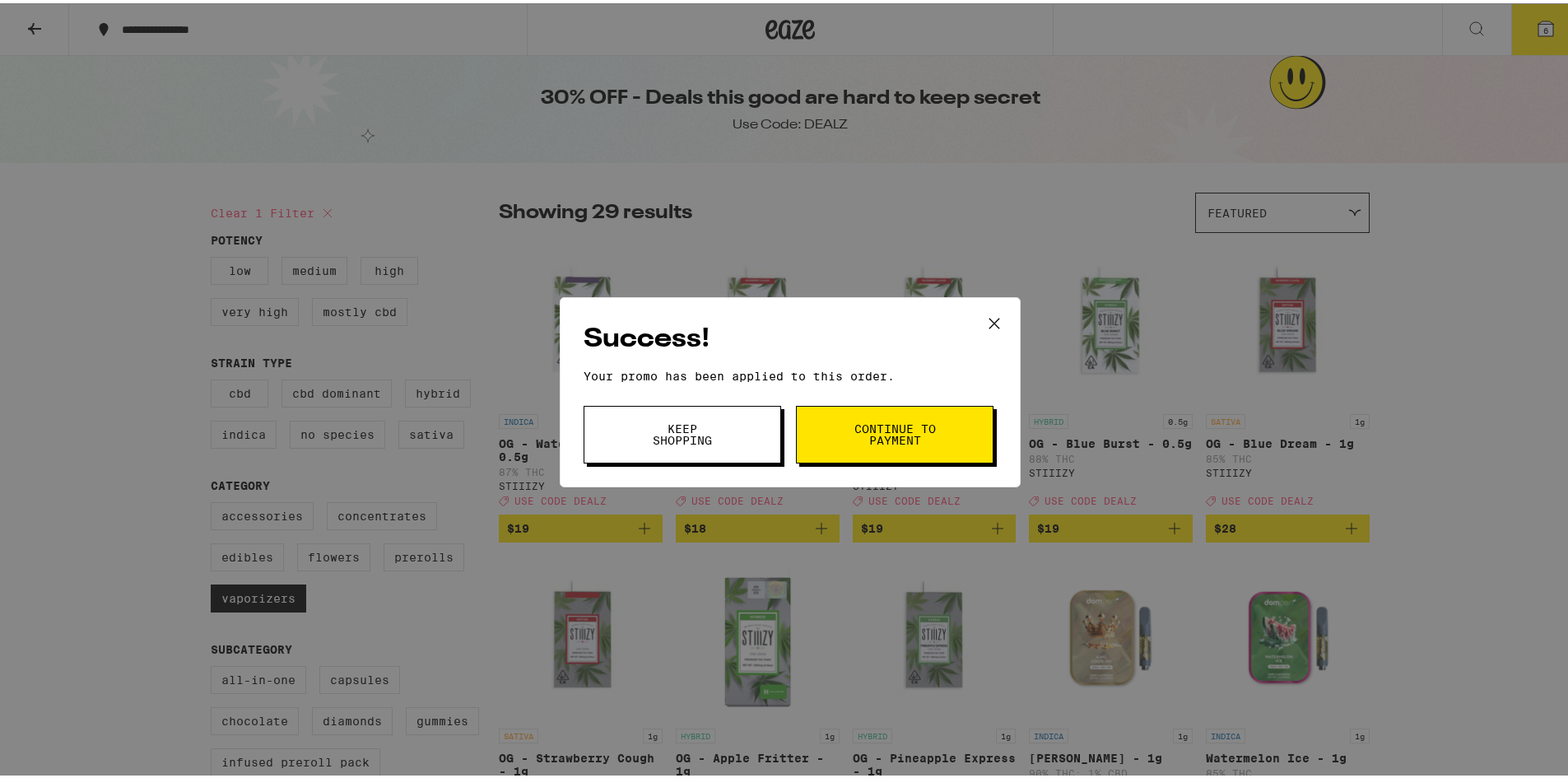
click at [756, 442] on button "Keep Shopping" at bounding box center [682, 431] width 197 height 57
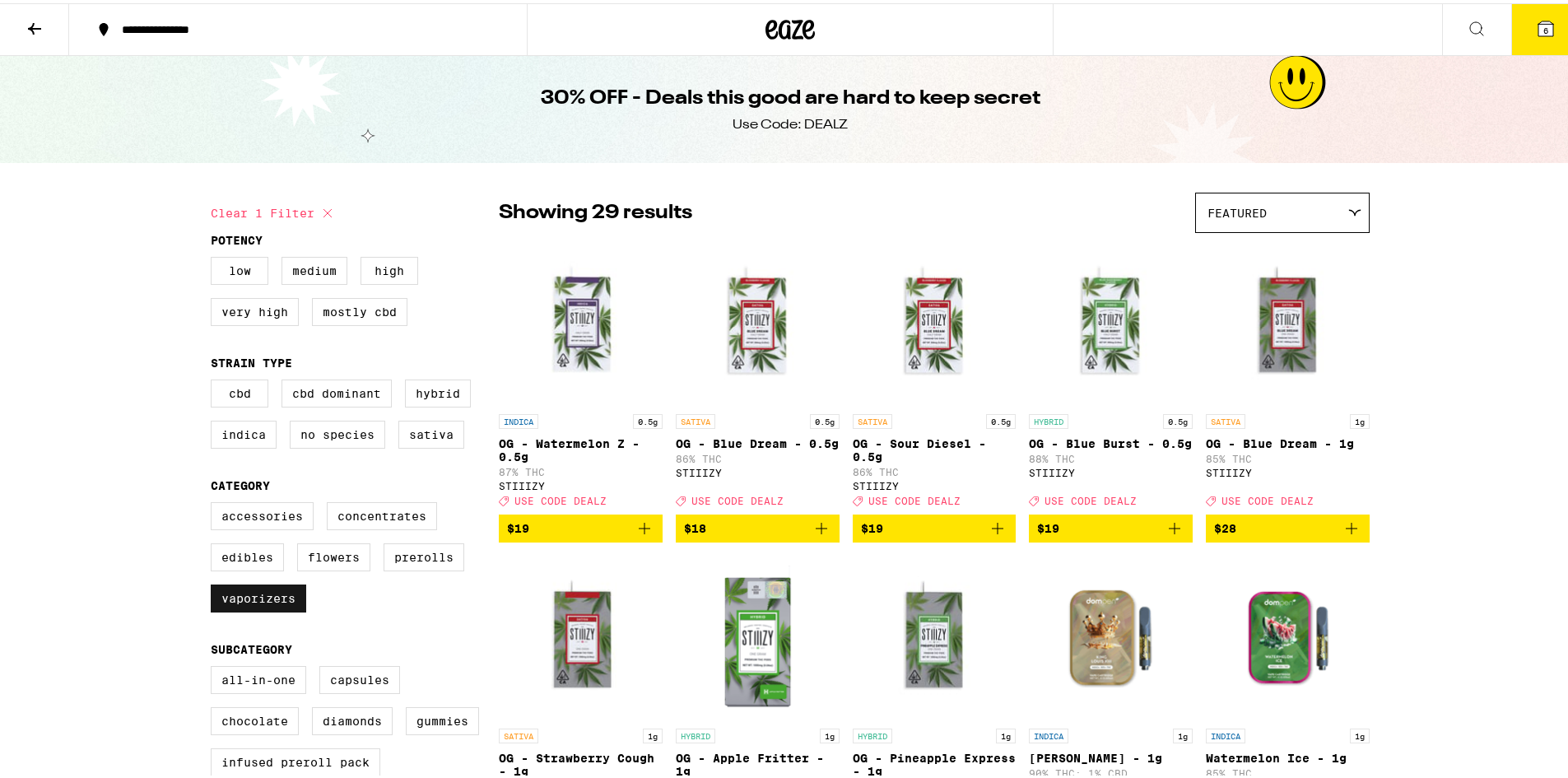
click at [272, 609] on label "Vaporizers" at bounding box center [257, 595] width 95 height 28
click at [215, 502] on input "Vaporizers" at bounding box center [214, 501] width 1 height 1
checkbox input "false"
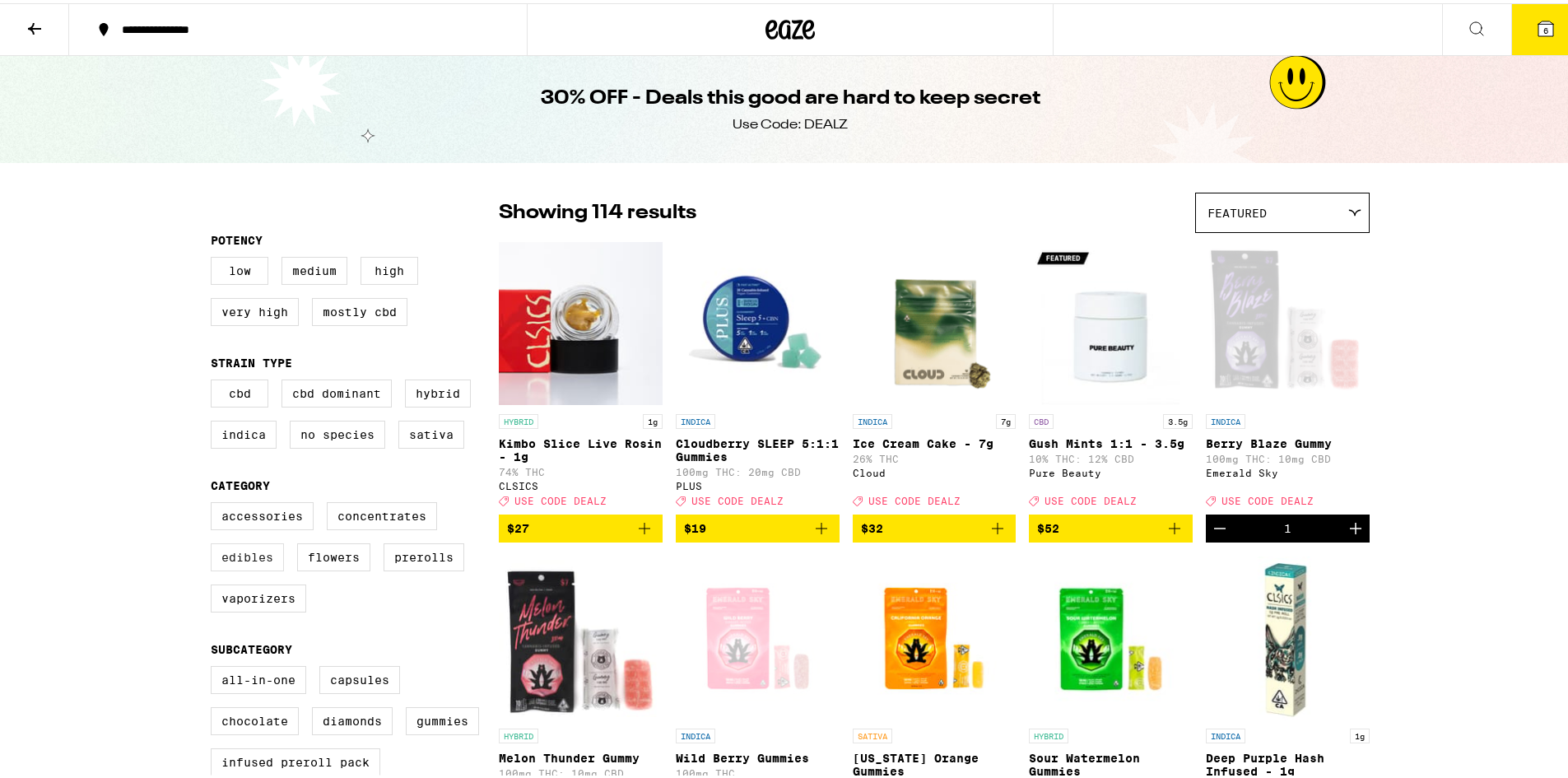
click at [264, 568] on label "Edibles" at bounding box center [246, 554] width 73 height 28
click at [215, 502] on input "Edibles" at bounding box center [214, 501] width 1 height 1
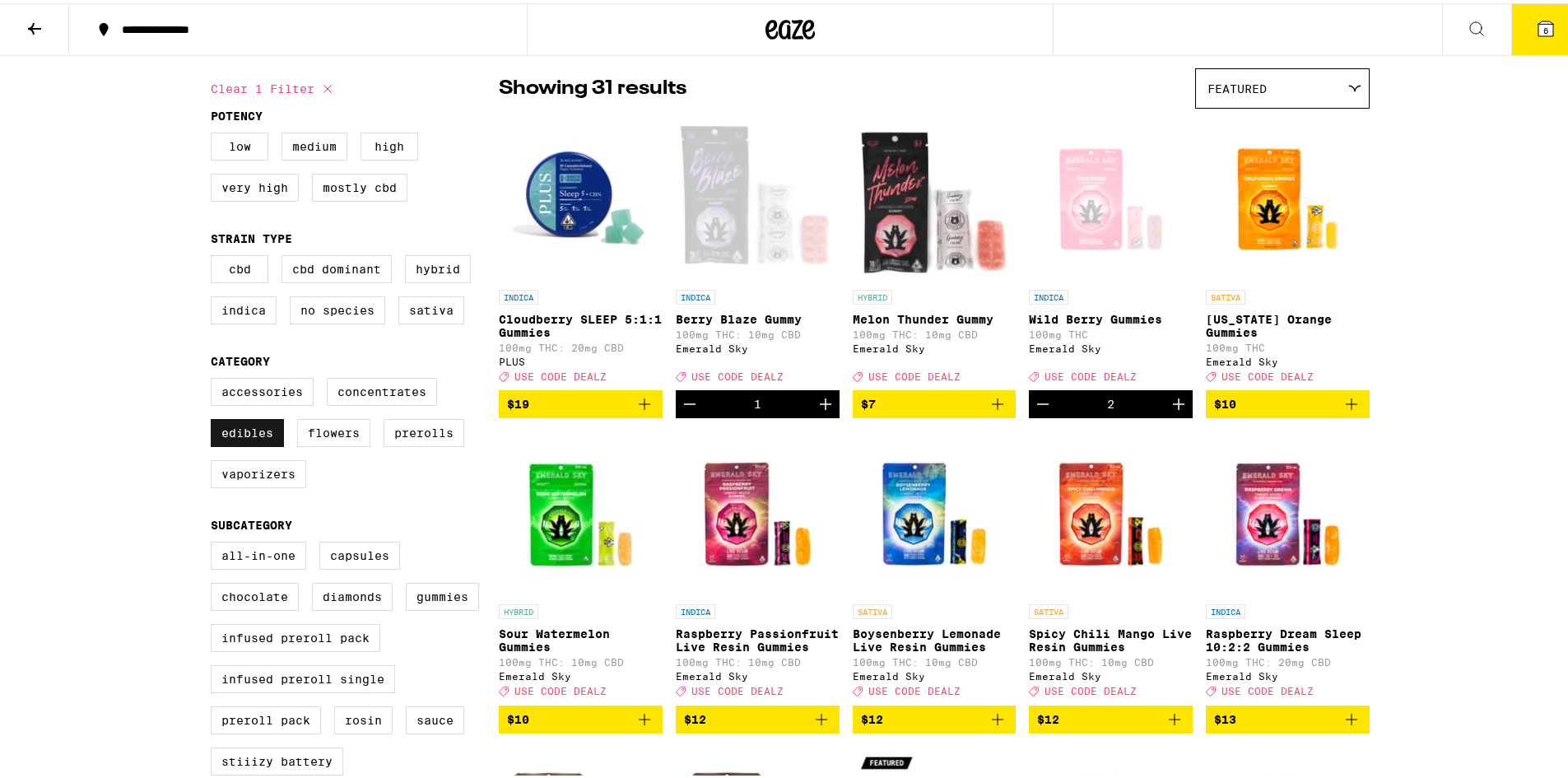
click at [245, 444] on label "Edibles" at bounding box center [246, 429] width 73 height 28
click at [215, 377] on input "Edibles" at bounding box center [214, 377] width 1 height 1
checkbox input "false"
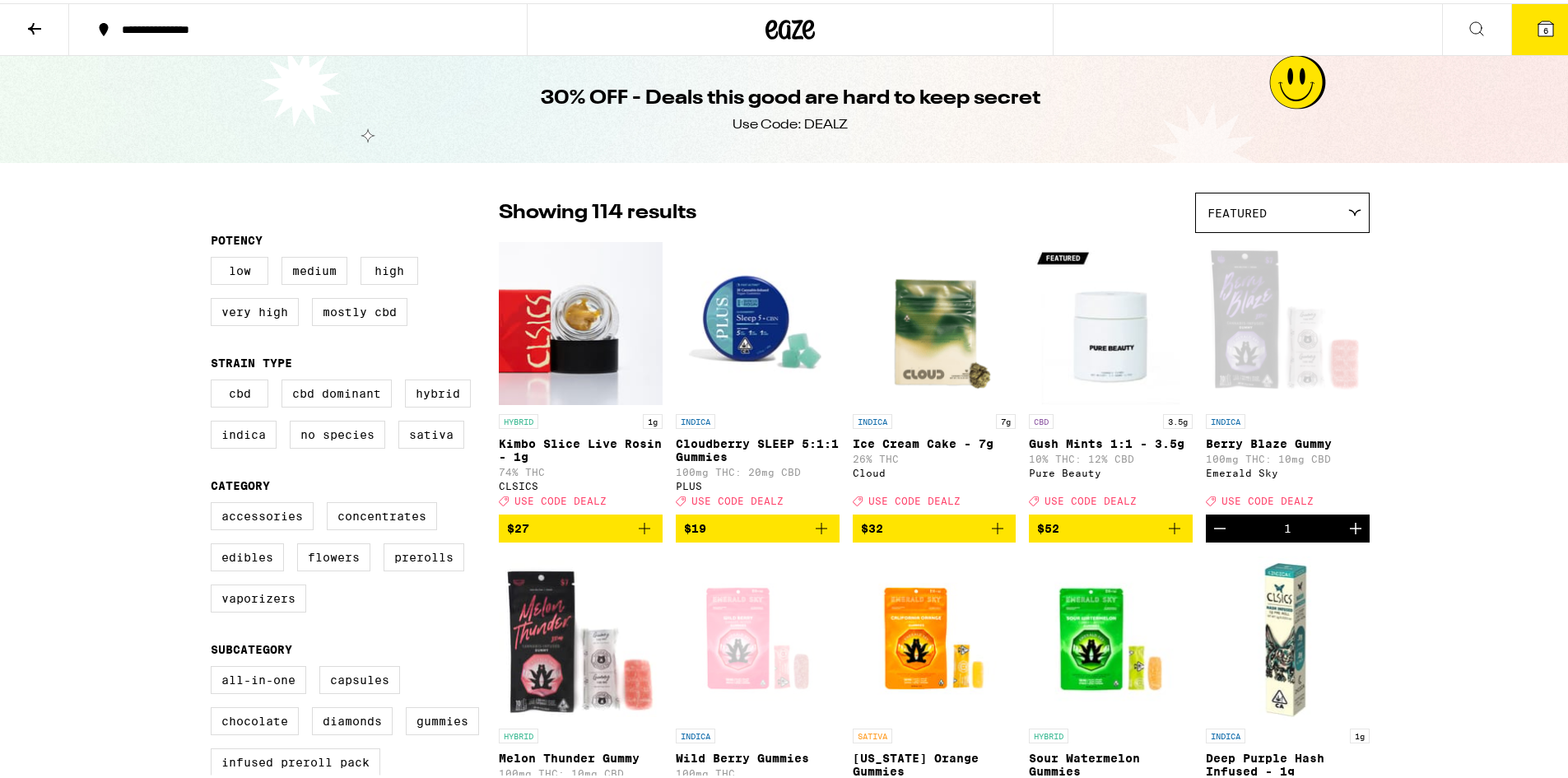
click at [33, 22] on icon at bounding box center [34, 25] width 13 height 11
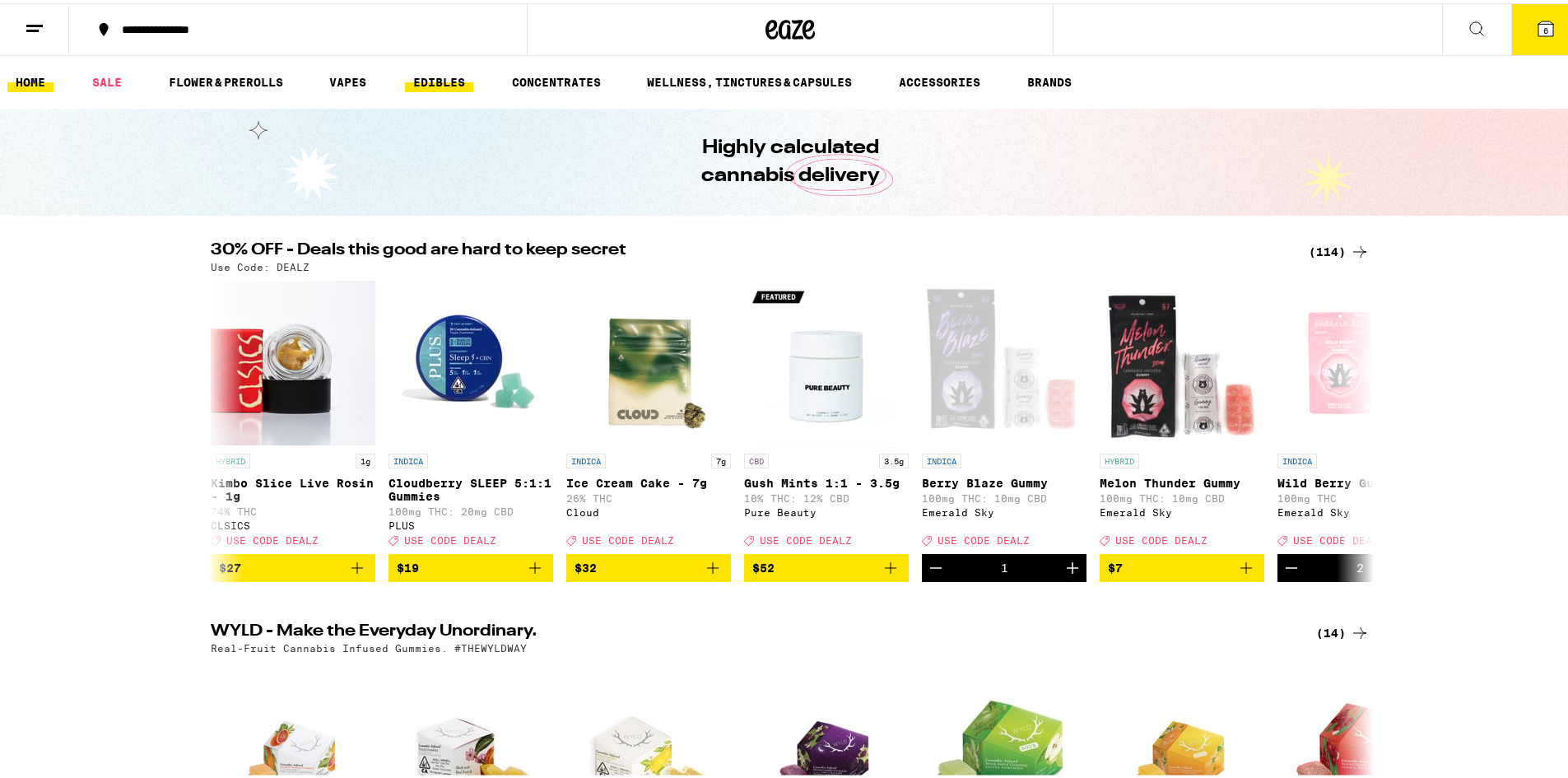
click at [410, 79] on link "EDIBLES" at bounding box center [439, 78] width 68 height 19
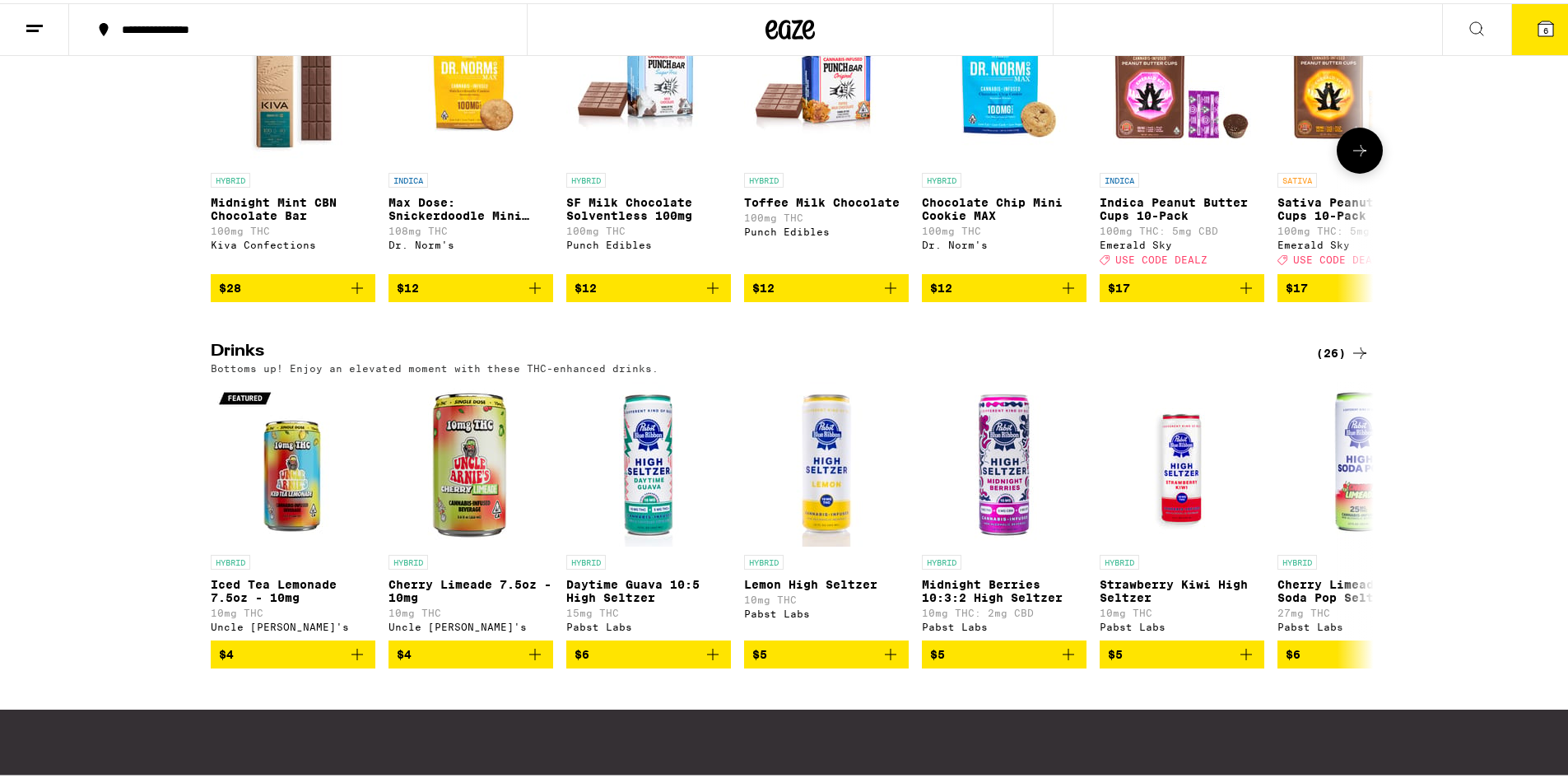
scroll to position [658, 0]
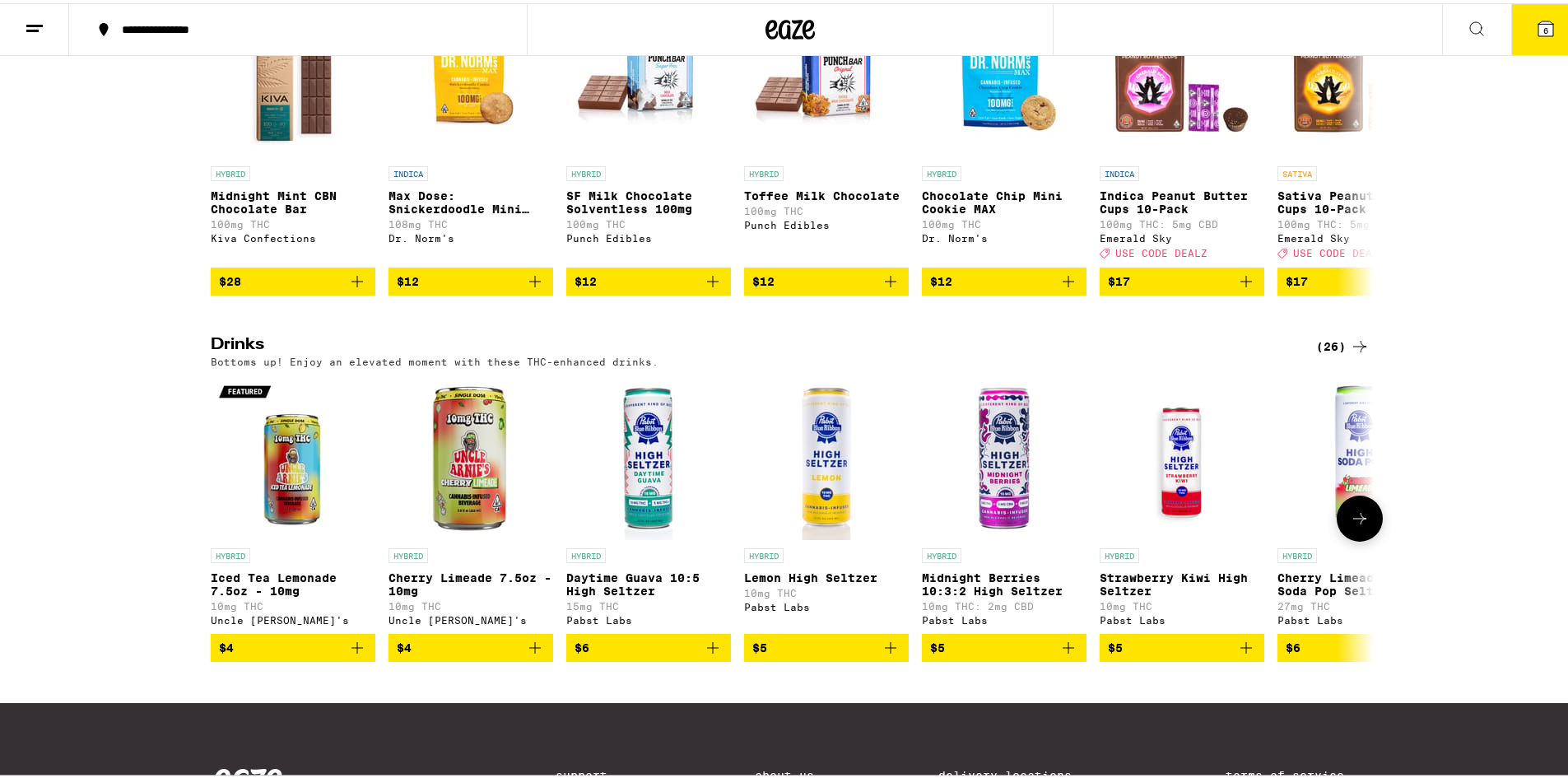
click at [1350, 525] on icon at bounding box center [1359, 515] width 19 height 19
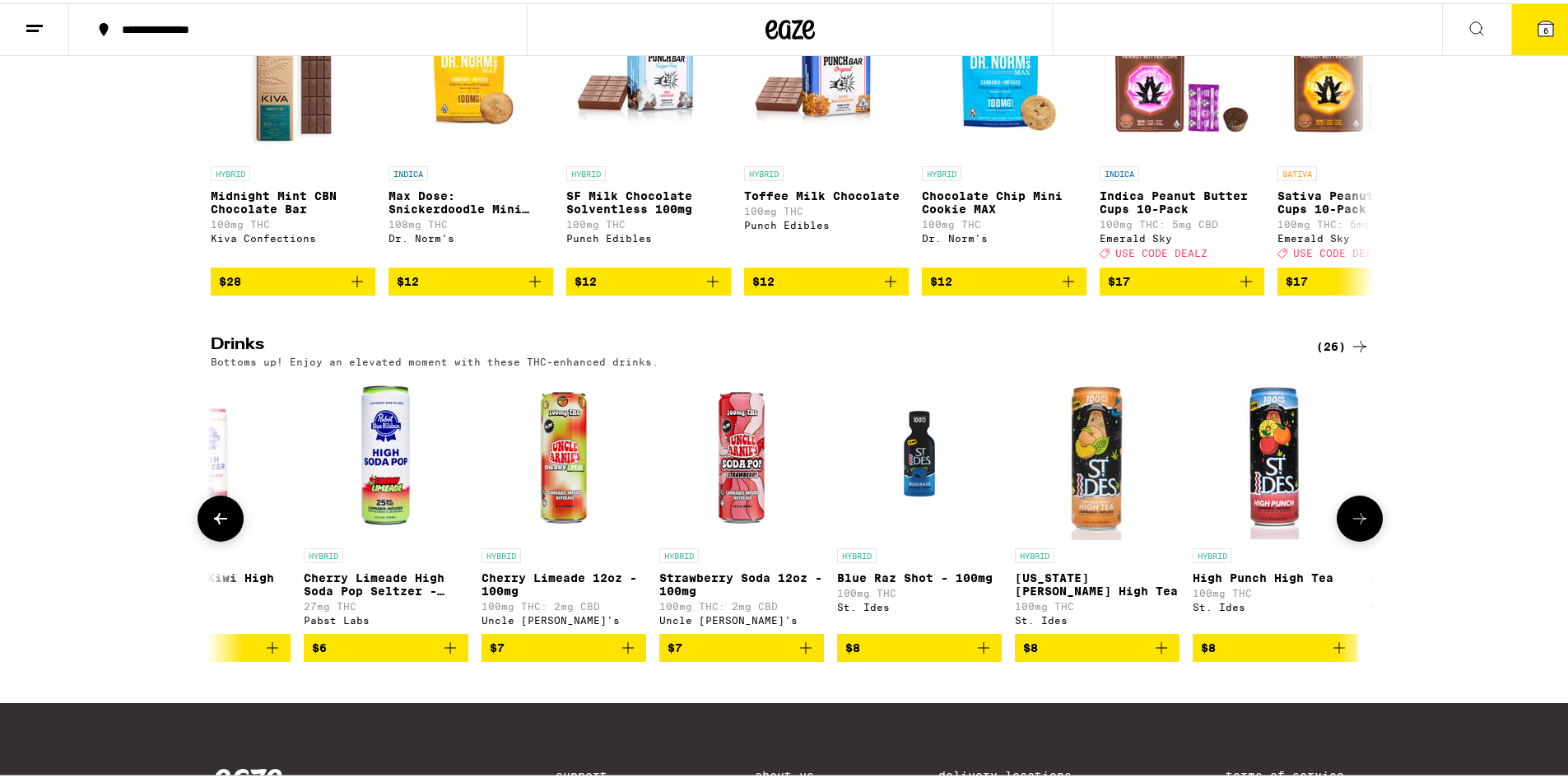
scroll to position [0, 979]
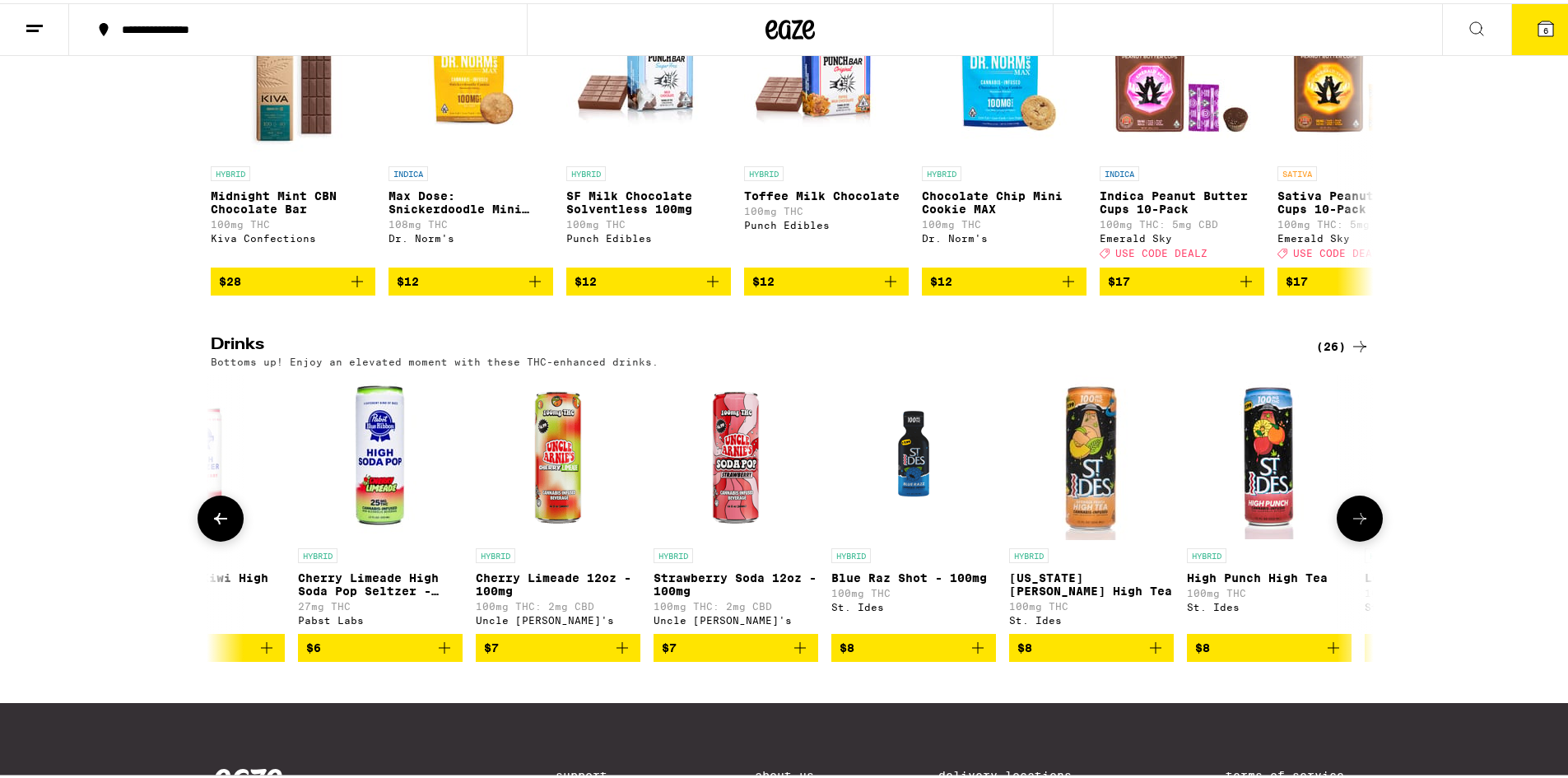
click at [1349, 525] on icon at bounding box center [1359, 515] width 19 height 19
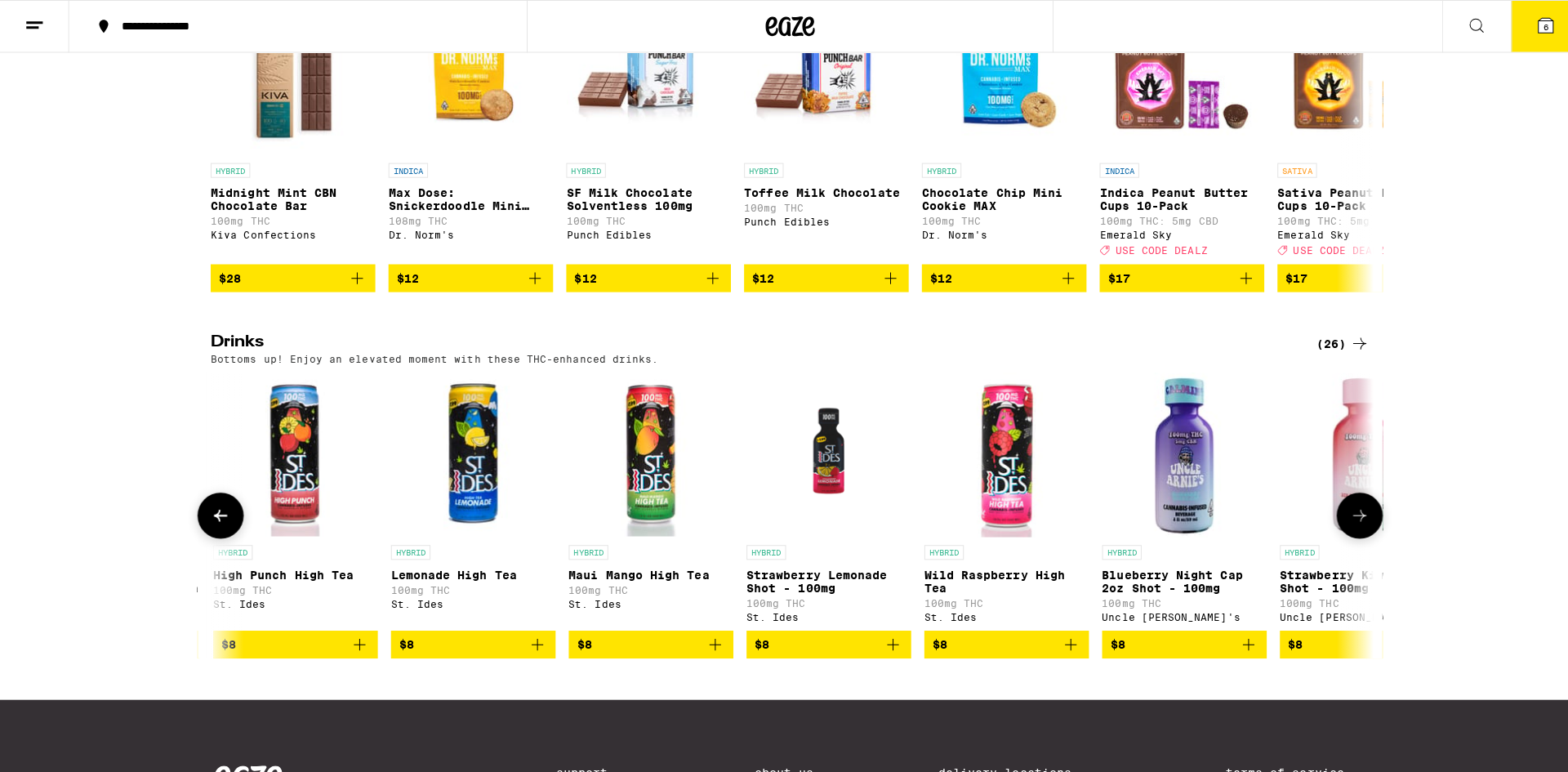
scroll to position [0, 1944]
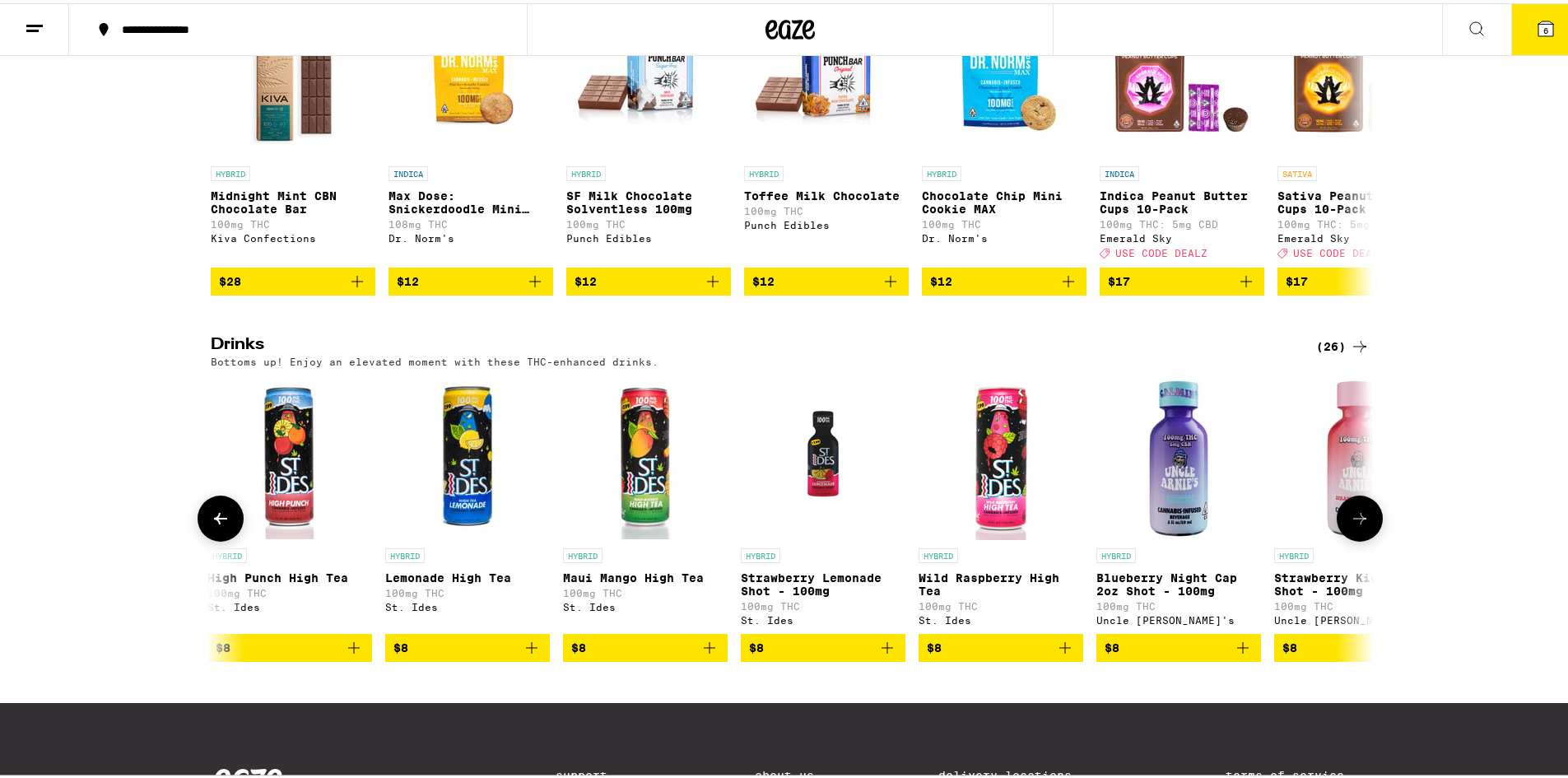
click at [348, 650] on icon "Add to bag" at bounding box center [353, 644] width 11 height 11
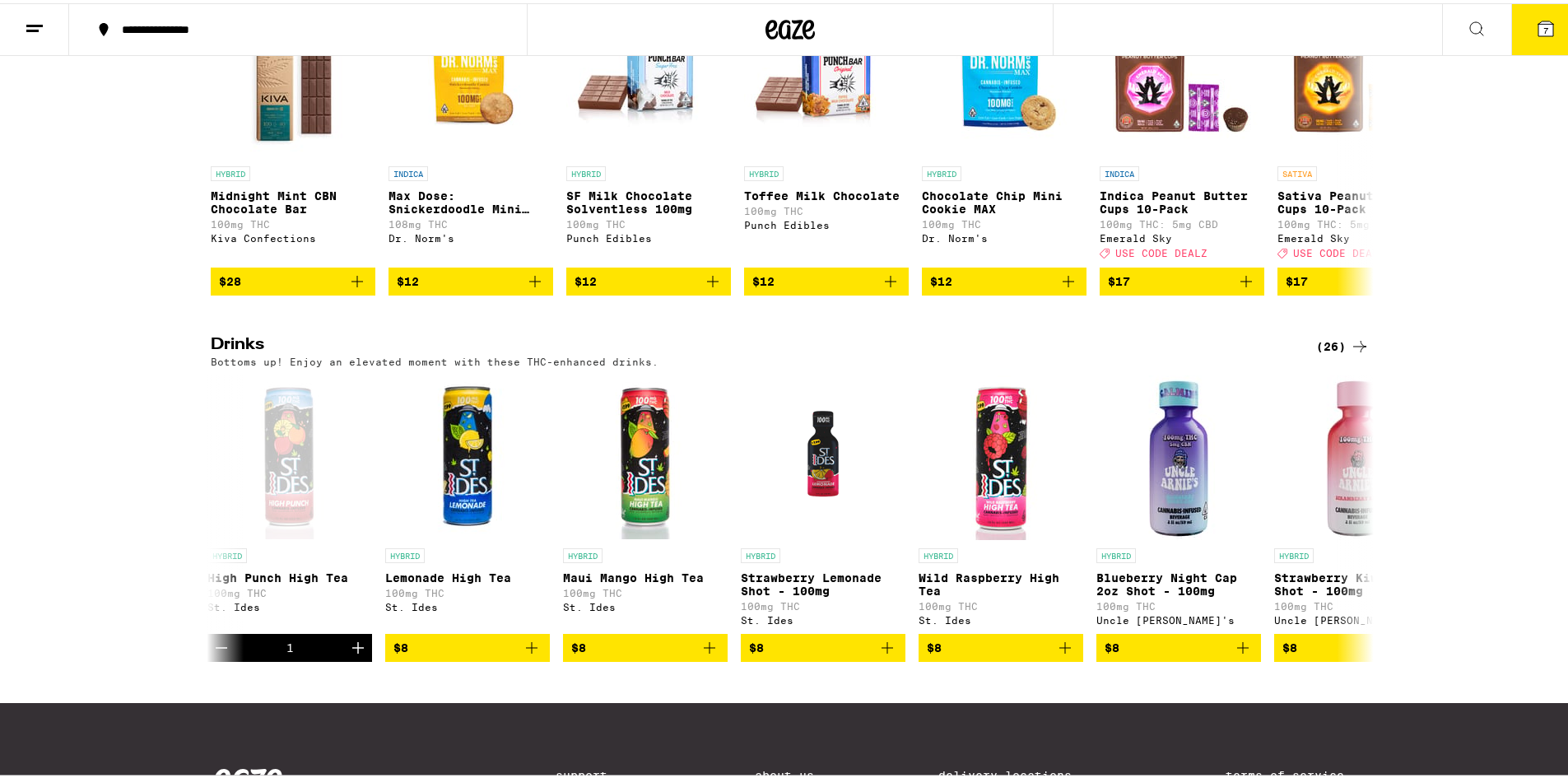
click at [1549, 21] on button "7" at bounding box center [1545, 26] width 69 height 51
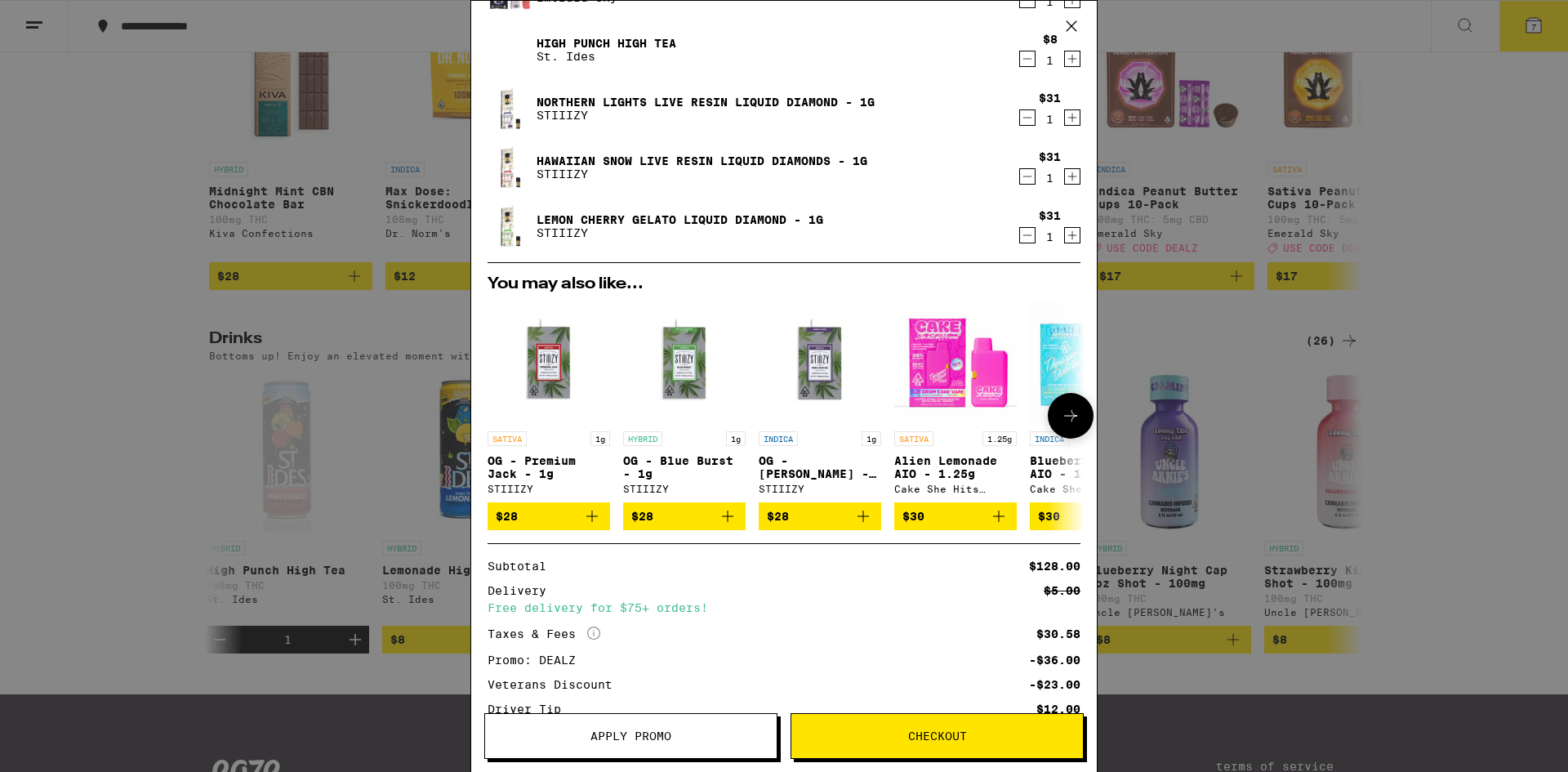
scroll to position [163, 0]
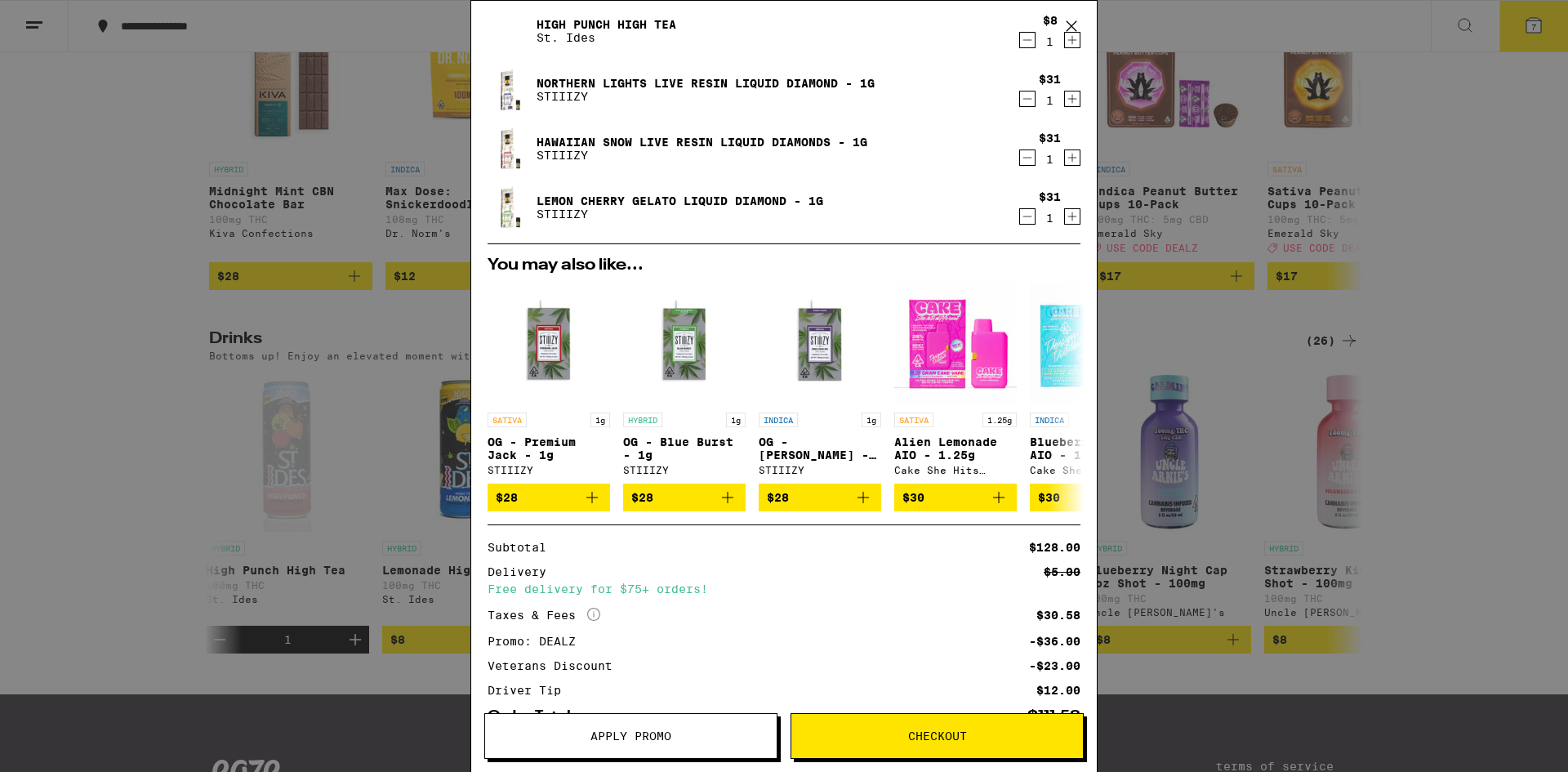
click at [897, 723] on button "Checkout" at bounding box center [937, 736] width 293 height 46
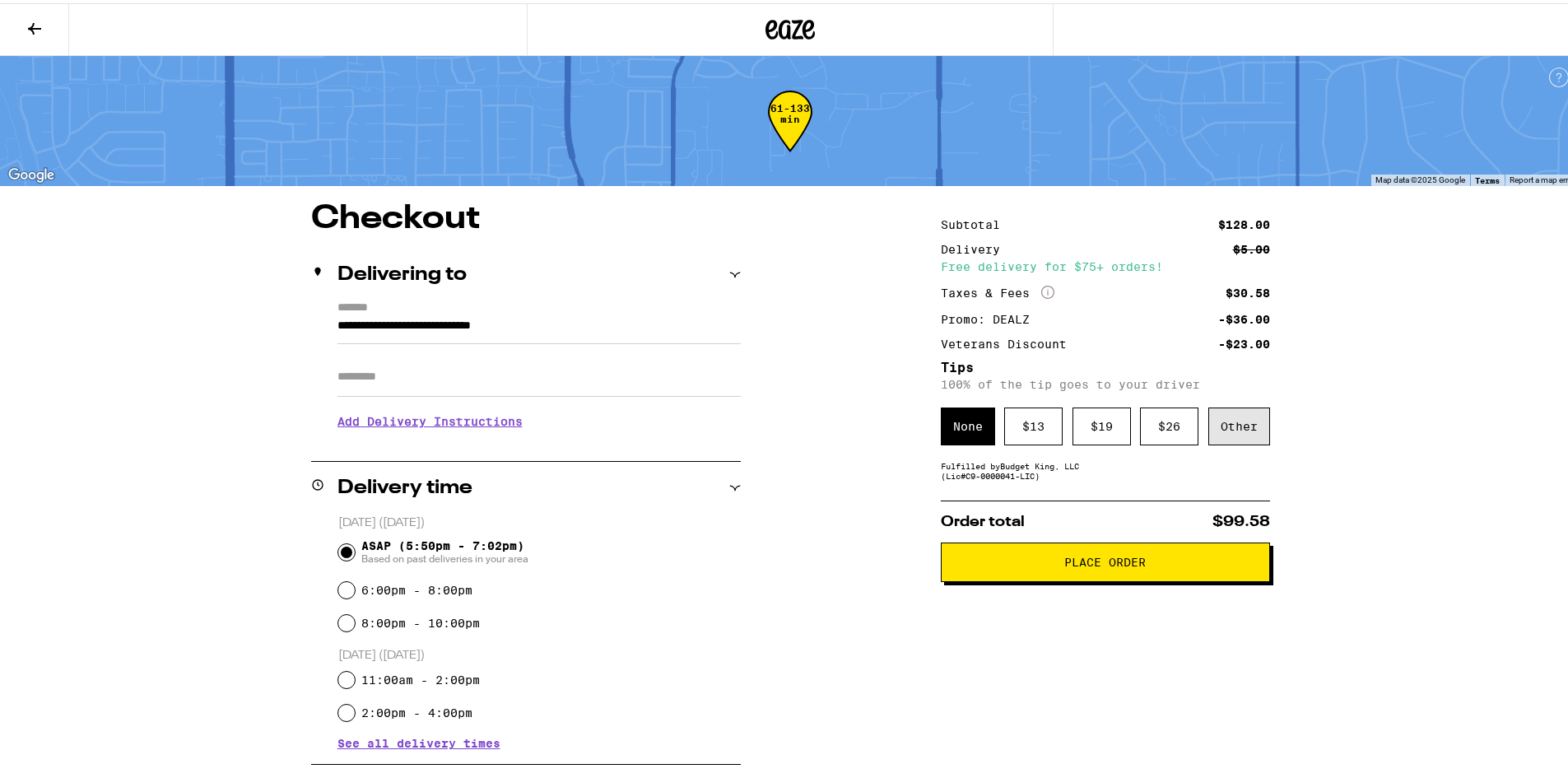
click at [1216, 429] on div "Other" at bounding box center [1239, 423] width 62 height 38
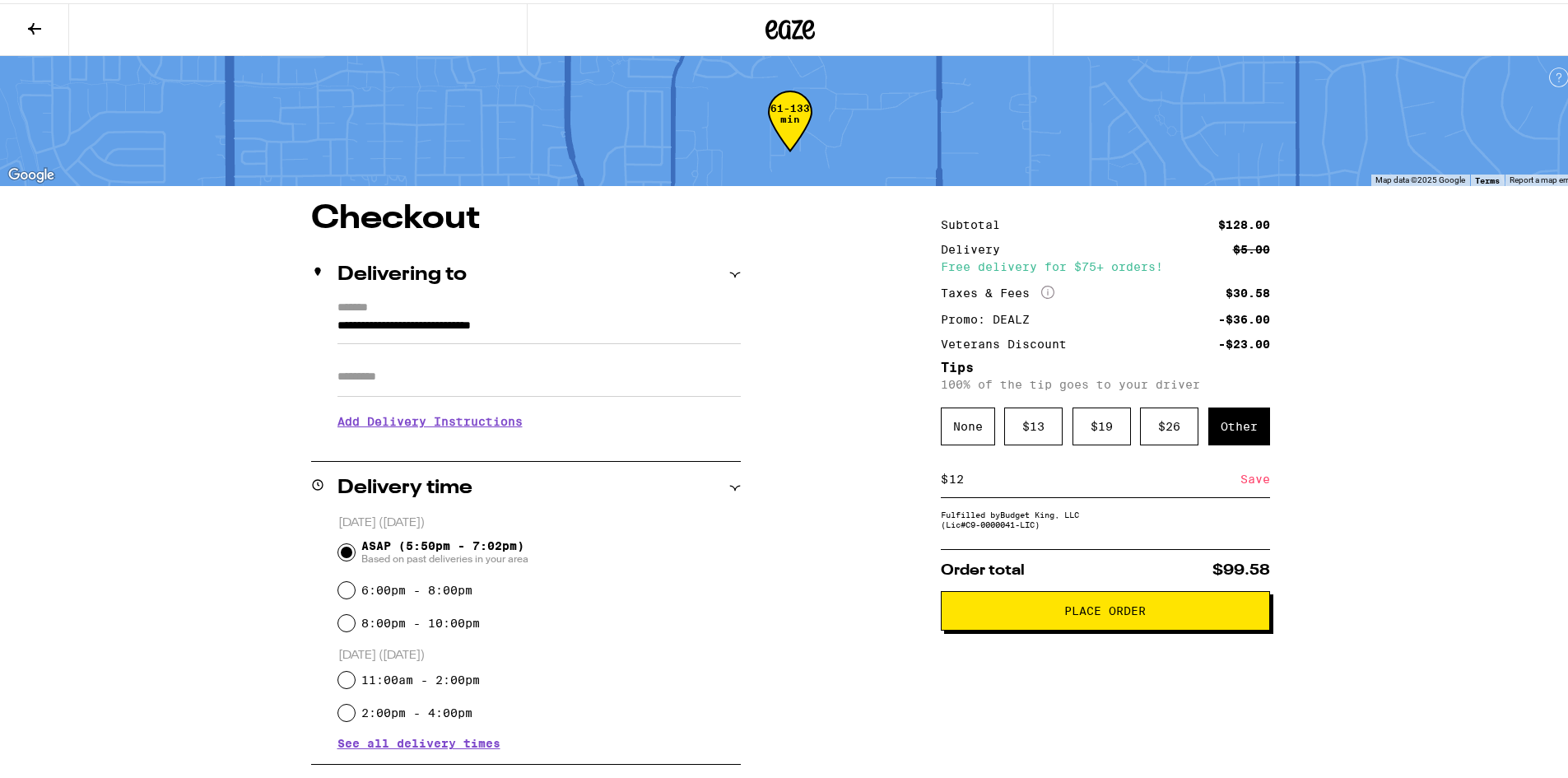
type input "12"
click at [1243, 485] on div "Save" at bounding box center [1255, 475] width 30 height 36
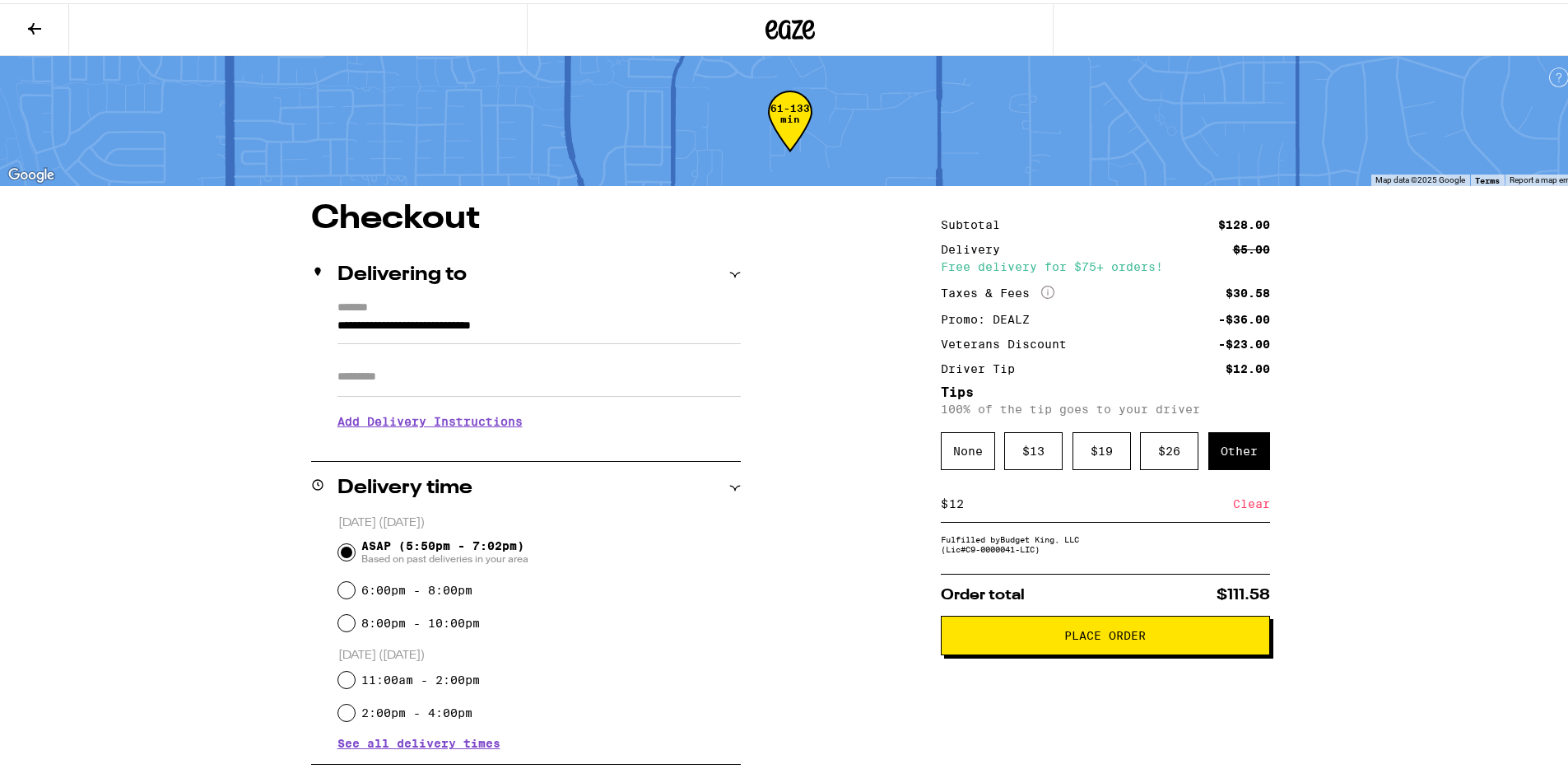
click at [1134, 652] on button "Place Order" at bounding box center [1105, 631] width 329 height 40
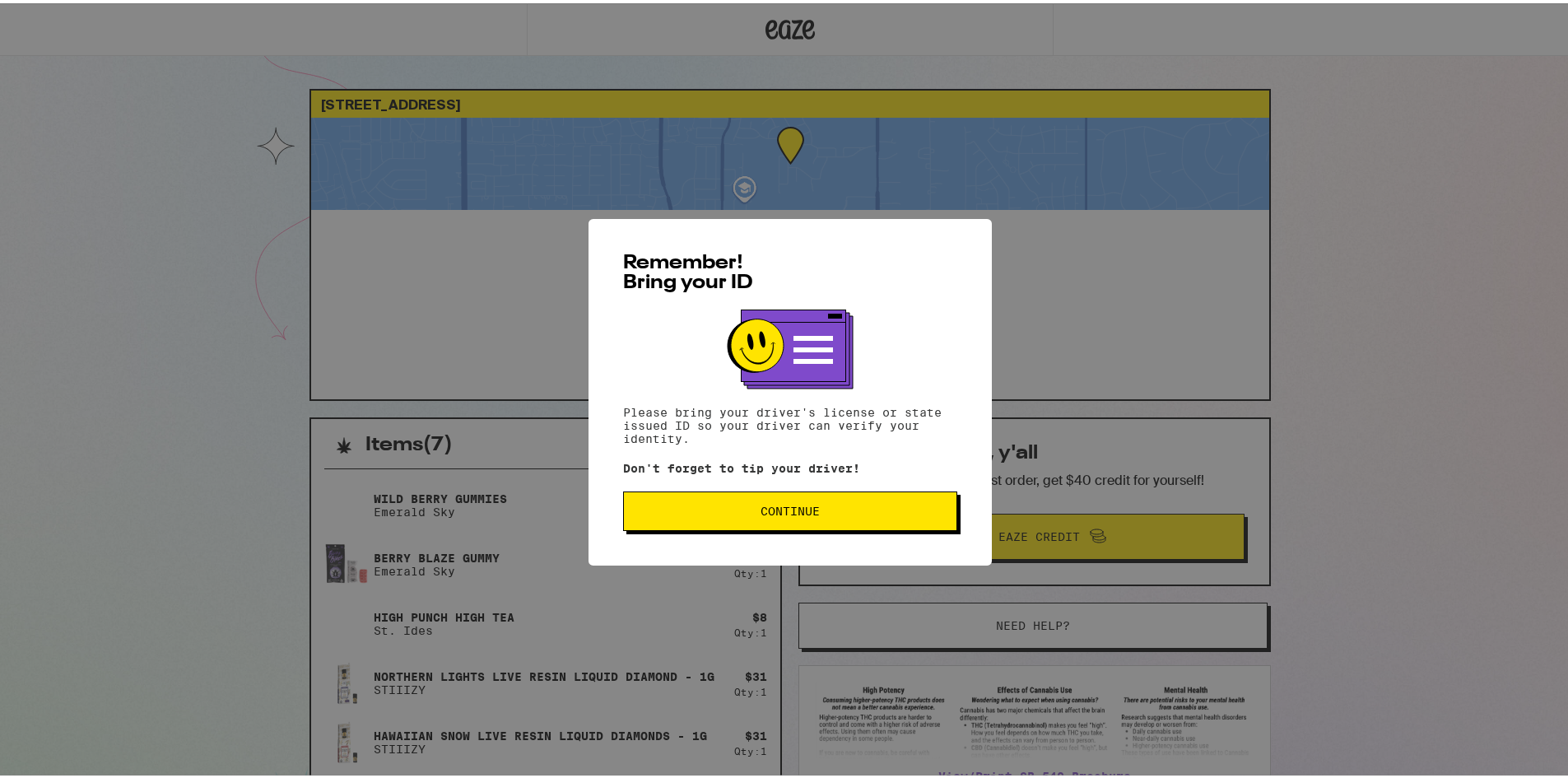
click at [877, 517] on button "Continue" at bounding box center [790, 508] width 334 height 40
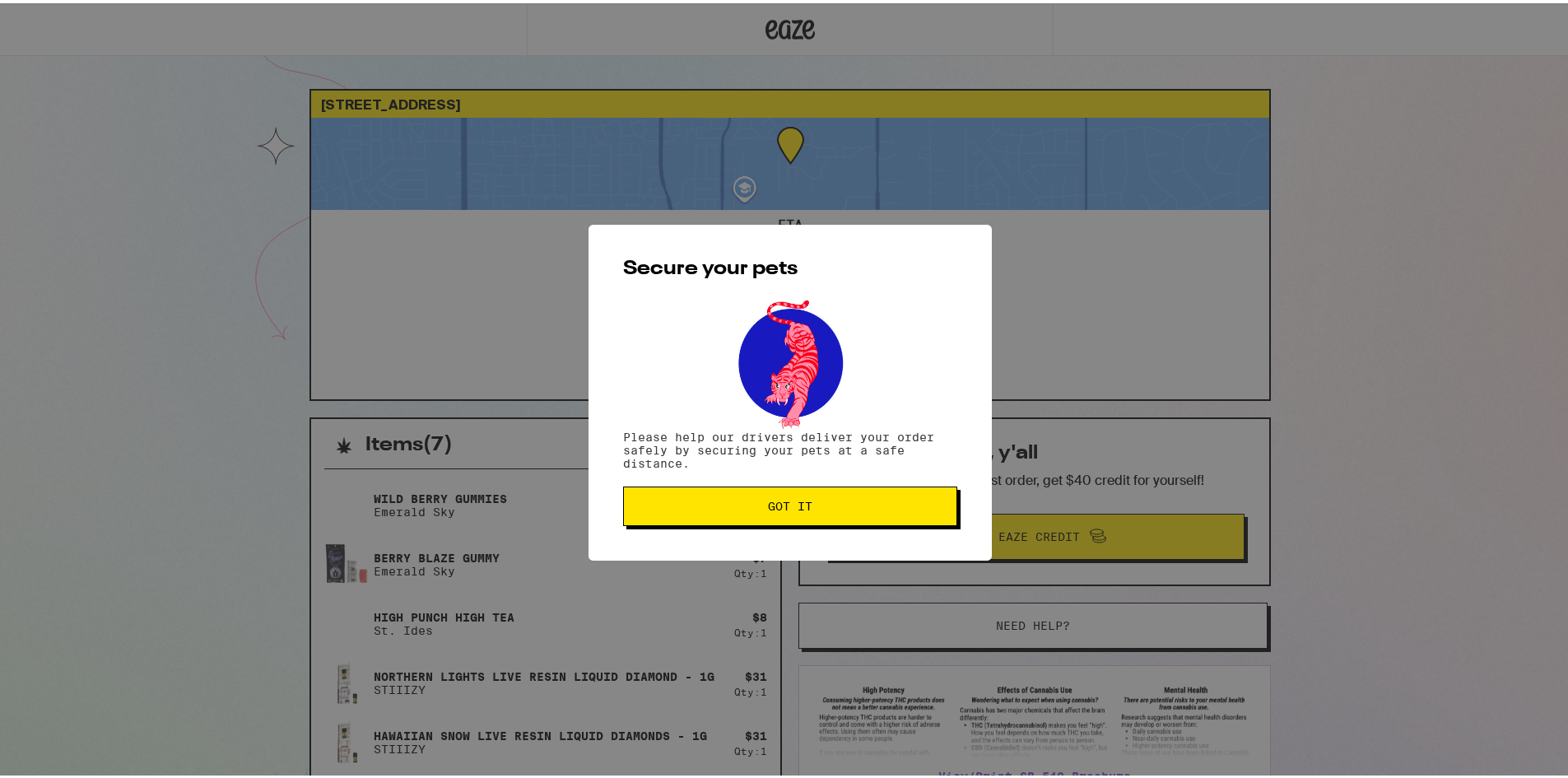
click at [876, 517] on button "Got it" at bounding box center [790, 502] width 334 height 40
